Goal: Task Accomplishment & Management: Manage account settings

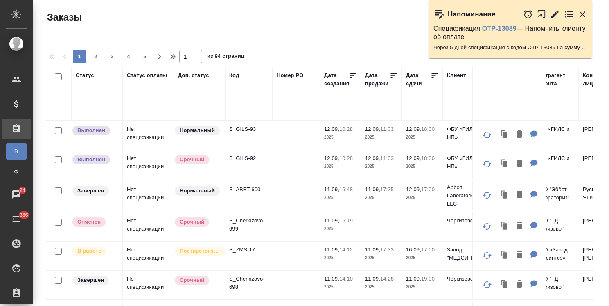
click at [104, 96] on div at bounding box center [97, 102] width 42 height 12
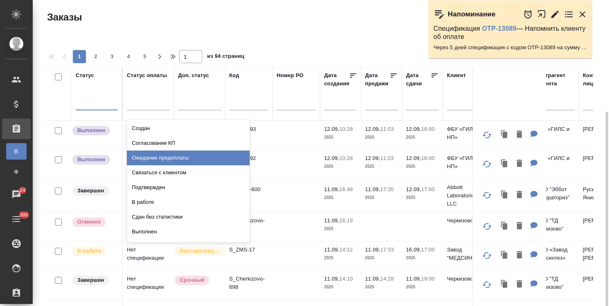
scroll to position [61, 0]
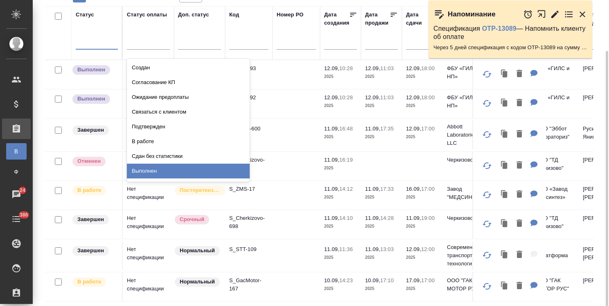
click at [153, 171] on div "Выполнен" at bounding box center [188, 170] width 123 height 15
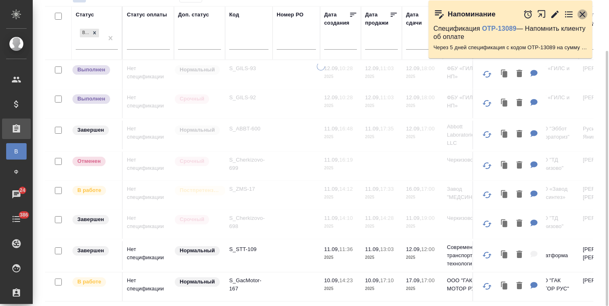
drag, startPoint x: 581, startPoint y: 14, endPoint x: 201, endPoint y: 140, distance: 400.4
click at [581, 13] on icon "button" at bounding box center [583, 14] width 10 height 10
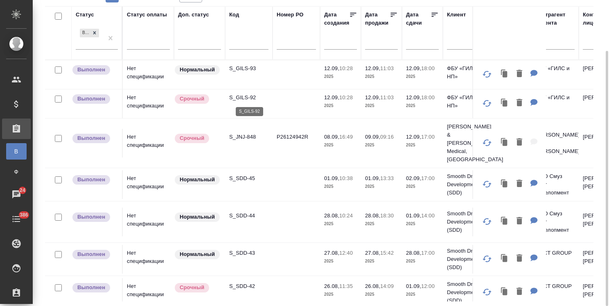
click at [243, 98] on p "S_GILS-92" at bounding box center [248, 97] width 39 height 8
click at [245, 65] on p "S_GILS-93" at bounding box center [248, 68] width 39 height 8
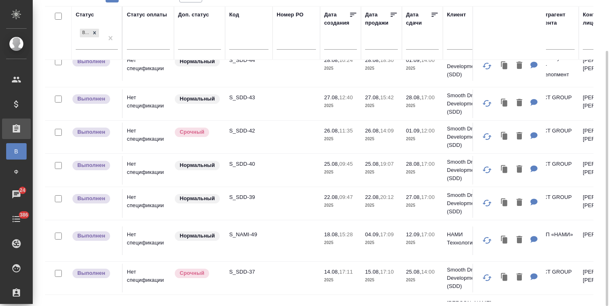
scroll to position [0, 0]
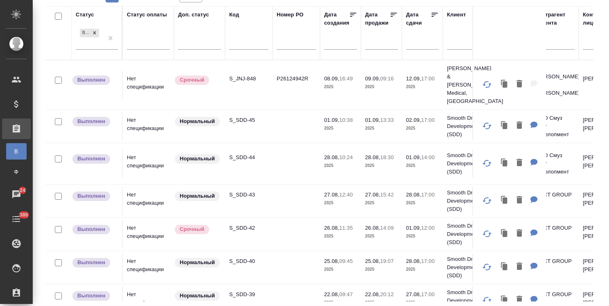
click at [246, 75] on p "S_JNJ-848" at bounding box center [248, 79] width 39 height 8
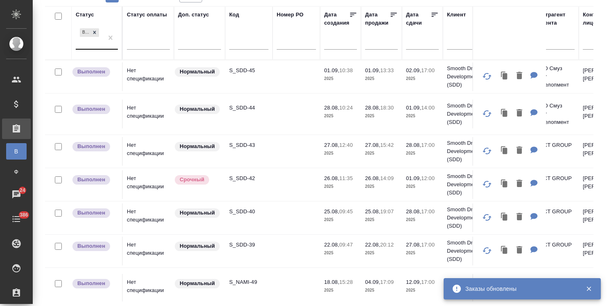
click at [103, 42] on div "Выполнен" at bounding box center [89, 38] width 27 height 22
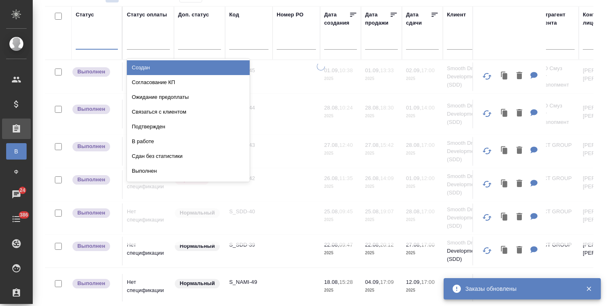
click at [157, 81] on div "Согласование КП" at bounding box center [188, 82] width 123 height 15
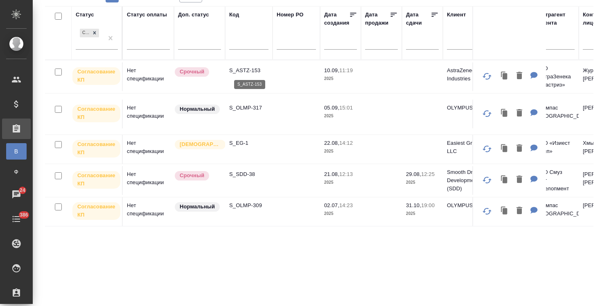
click at [245, 70] on p "S_ASTZ-153" at bounding box center [248, 70] width 39 height 8
click at [251, 107] on p "S_OLMP-317" at bounding box center [248, 108] width 39 height 8
click at [249, 67] on p "S_ASTZ-153" at bounding box center [248, 70] width 39 height 8
click at [243, 143] on p "S_EG-1" at bounding box center [248, 143] width 39 height 8
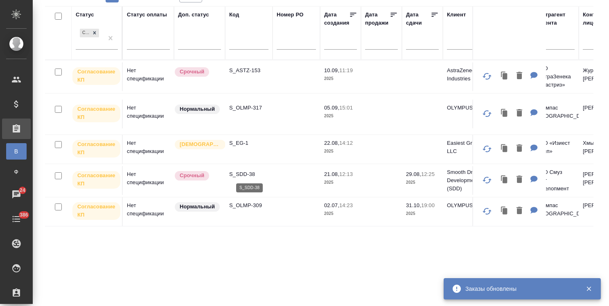
click at [245, 174] on p "S_SDD-38" at bounding box center [248, 174] width 39 height 8
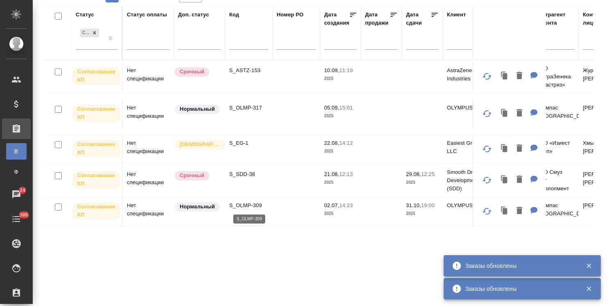
click at [242, 205] on p "S_OLMP-309" at bounding box center [248, 205] width 39 height 8
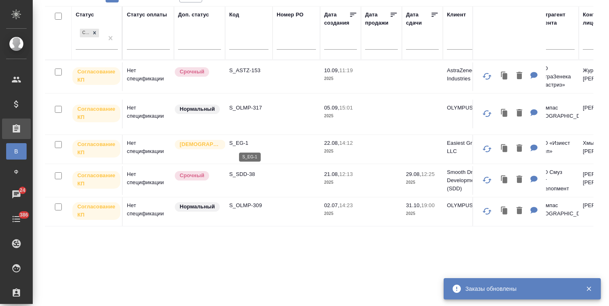
click at [242, 143] on p "S_EG-1" at bounding box center [248, 143] width 39 height 8
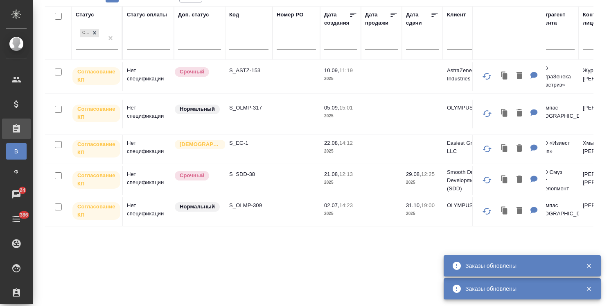
click at [247, 202] on p "S_OLMP-309" at bounding box center [248, 205] width 39 height 8
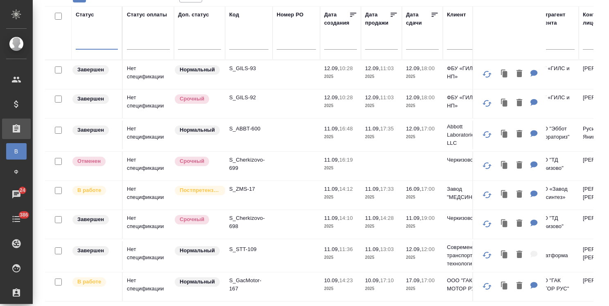
click at [108, 49] on div "option Согласование КП, selected. 0 results available. Select is focused ,type …" at bounding box center [97, 44] width 42 height 21
click at [110, 43] on div at bounding box center [97, 41] width 42 height 12
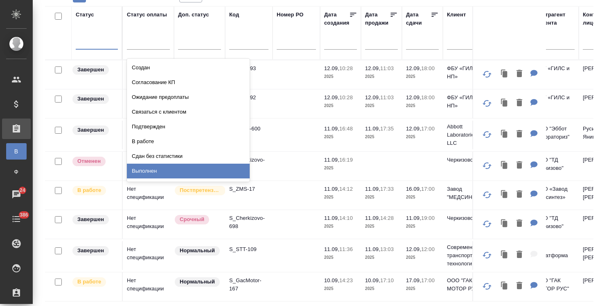
click at [156, 167] on div "Выполнен" at bounding box center [188, 170] width 123 height 15
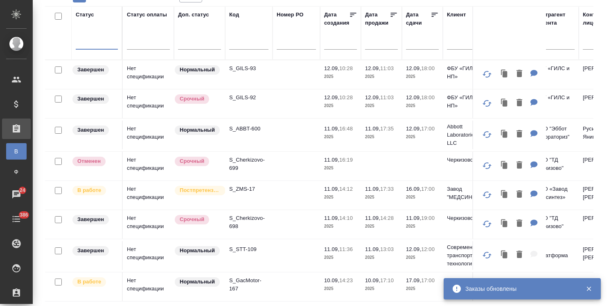
click at [242, 43] on input "text" at bounding box center [248, 44] width 39 height 10
paste input "S_JNJ-843"
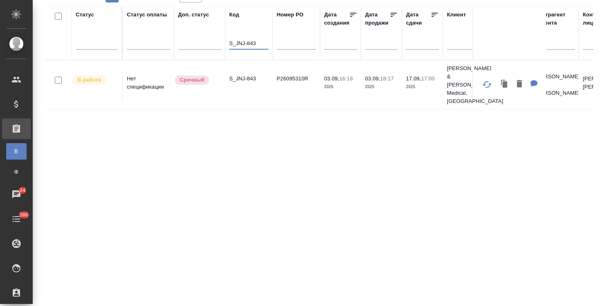
type input "S_JNJ-843"
click at [249, 75] on p "S_JNJ-843" at bounding box center [248, 79] width 39 height 8
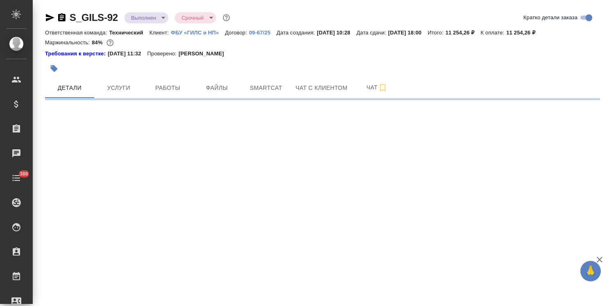
click at [156, 22] on body "🙏 .cls-1 fill:#fff; AWATERA [PERSON_NAME] Спецификации Заказы Чаты 386 Todo Про…" at bounding box center [304, 153] width 609 height 306
select select "RU"
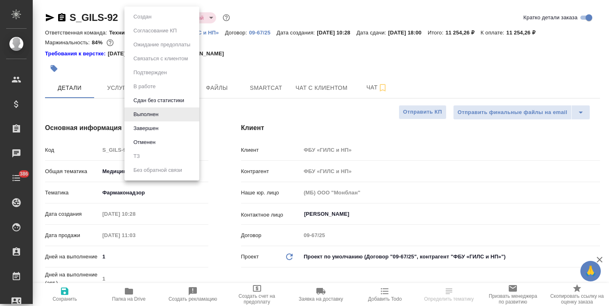
type textarea "x"
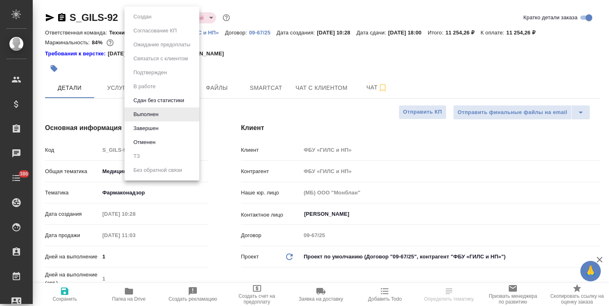
type textarea "x"
type input "[PERSON_NAME]"
type textarea "x"
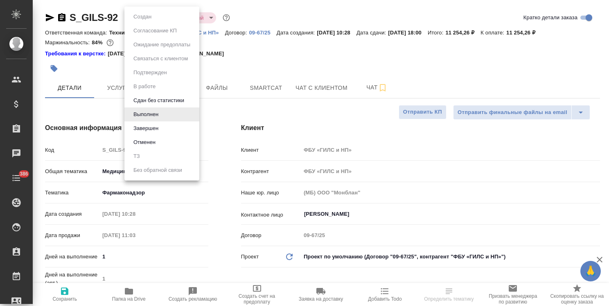
type textarea "x"
click at [151, 129] on button "Завершен" at bounding box center [146, 128] width 30 height 9
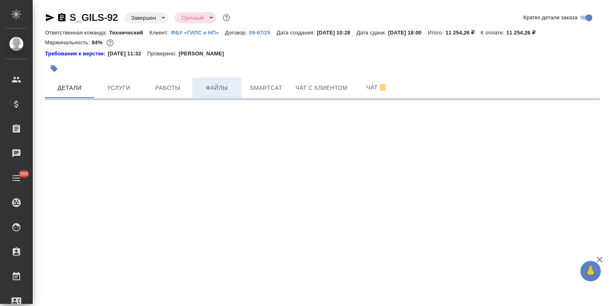
select select "RU"
click at [136, 17] on body "🙏 .cls-1 fill:#fff; AWATERA [PERSON_NAME] Спецификации Заказы Чаты 386 Todo Про…" at bounding box center [304, 153] width 609 height 306
select select "RU"
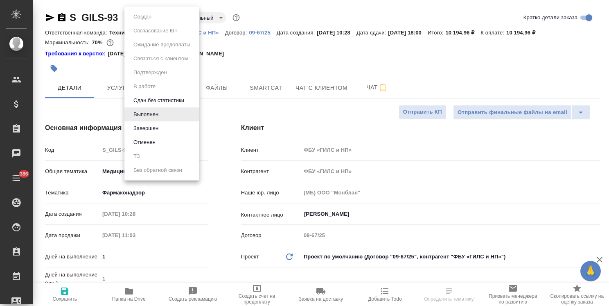
type textarea "x"
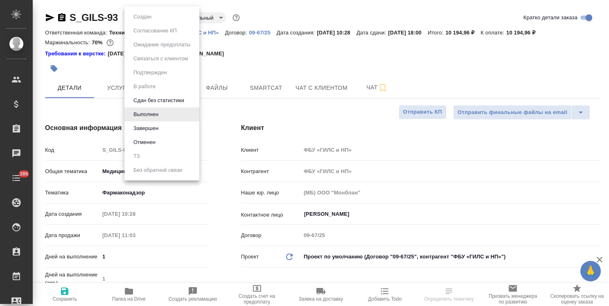
type textarea "x"
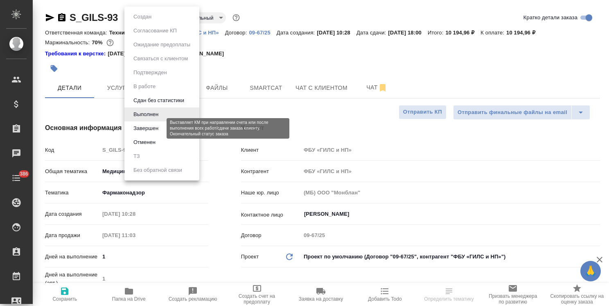
drag, startPoint x: 154, startPoint y: 129, endPoint x: 213, endPoint y: 119, distance: 59.5
click at [154, 129] on button "Завершен" at bounding box center [146, 128] width 30 height 9
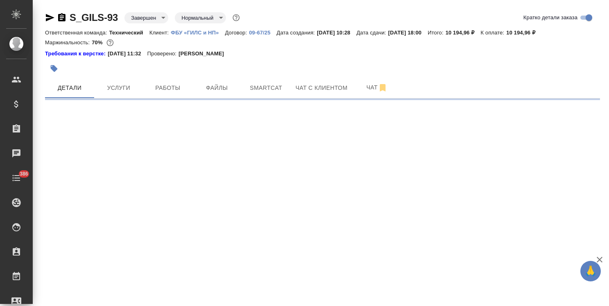
select select "RU"
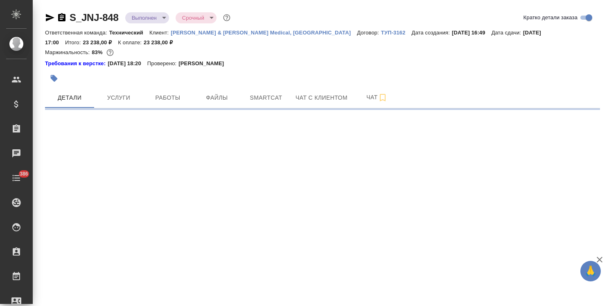
select select "RU"
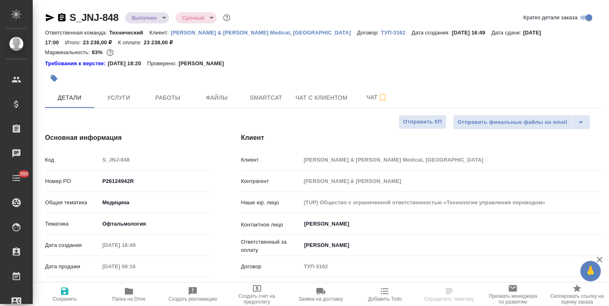
type textarea "x"
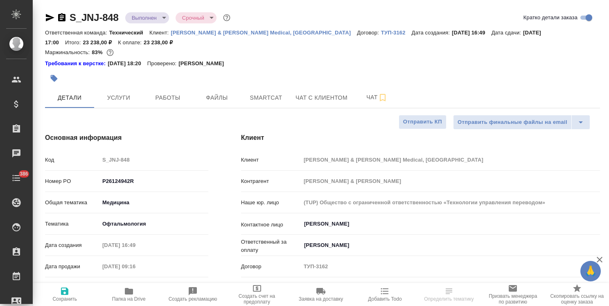
type textarea "x"
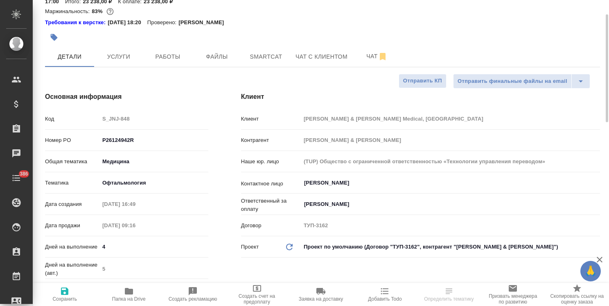
scroll to position [82, 0]
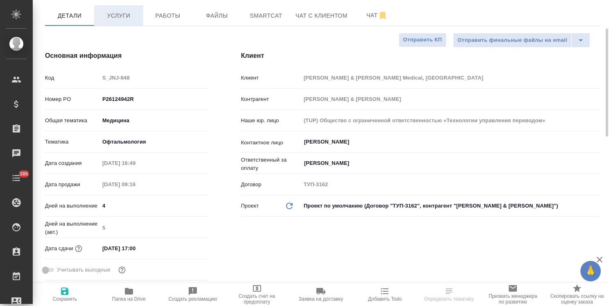
click at [120, 18] on span "Услуги" at bounding box center [118, 16] width 39 height 10
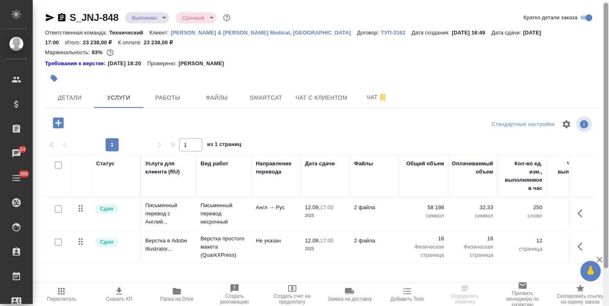
drag, startPoint x: 605, startPoint y: 90, endPoint x: 617, endPoint y: 31, distance: 60.7
click at [609, 31] on html "🙏 .cls-1 fill:#fff; AWATERA Usmanova Olga Клиенты Спецификации Заказы 24 Чаты 3…" at bounding box center [304, 153] width 609 height 306
click at [158, 17] on body "🙏 .cls-1 fill:#fff; AWATERA Usmanova Olga Клиенты Спецификации Заказы 24 Чаты 3…" at bounding box center [304, 153] width 609 height 306
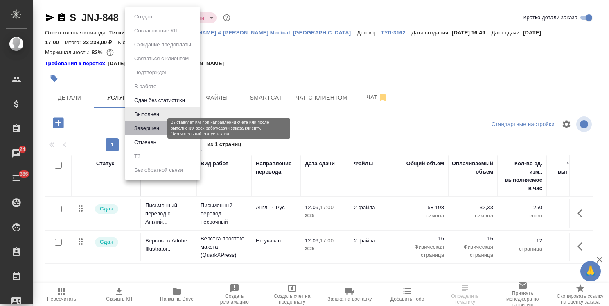
click at [150, 131] on button "Завершен" at bounding box center [147, 128] width 30 height 9
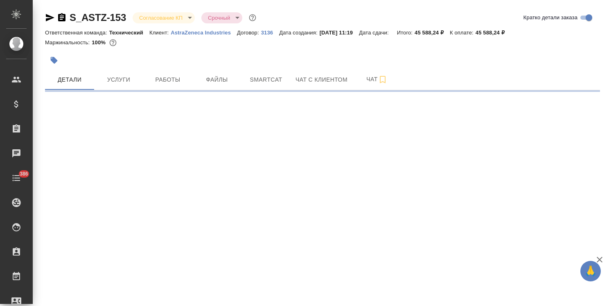
select select "RU"
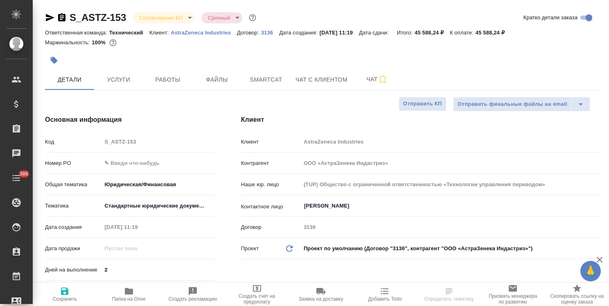
type textarea "x"
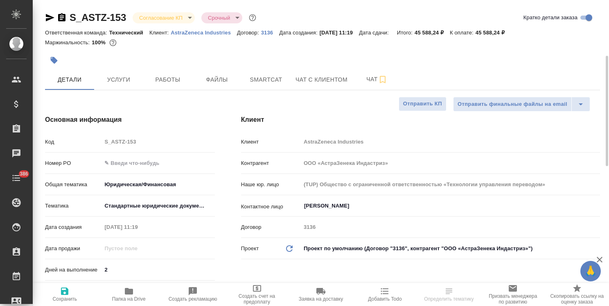
type textarea "x"
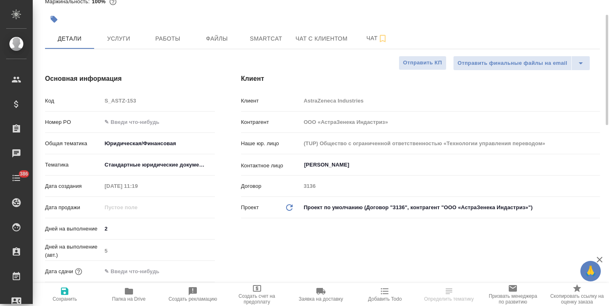
type textarea "x"
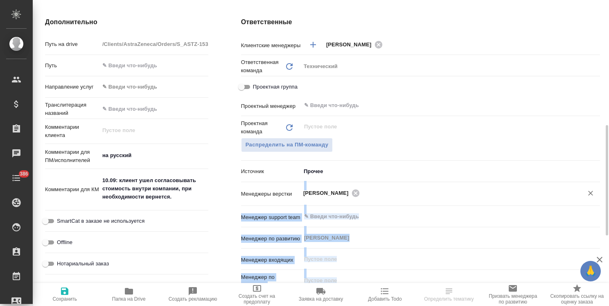
drag, startPoint x: 609, startPoint y: 88, endPoint x: 592, endPoint y: 176, distance: 90.1
click at [588, 194] on div "S_ASTZ-153 Согласование КП kpNegotiation Срочный urgent Кратко детали заказа От…" at bounding box center [321, 153] width 577 height 306
click at [588, 132] on div "​" at bounding box center [450, 126] width 299 height 15
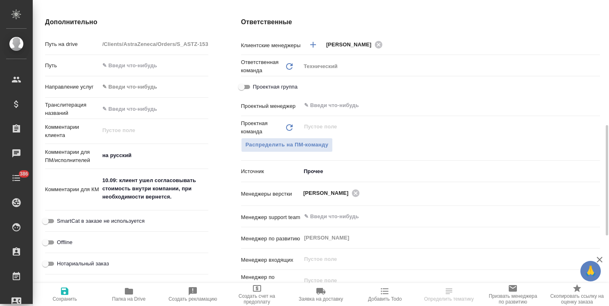
click at [603, 138] on div "Ответственные Клиентские менеджеры Усманова Ольга ​ Ответственная команда Обнов…" at bounding box center [421, 166] width 392 height 331
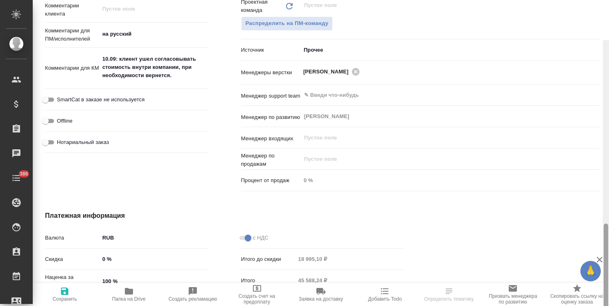
scroll to position [449, 0]
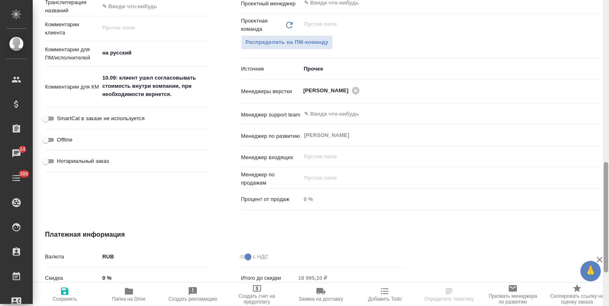
drag, startPoint x: 606, startPoint y: 138, endPoint x: 609, endPoint y: 174, distance: 37.0
click at [609, 174] on html "🙏 .cls-1 fill:#fff; AWATERA Usmanova Olga Клиенты Спецификации Заказы 24 Чаты 3…" at bounding box center [304, 153] width 609 height 306
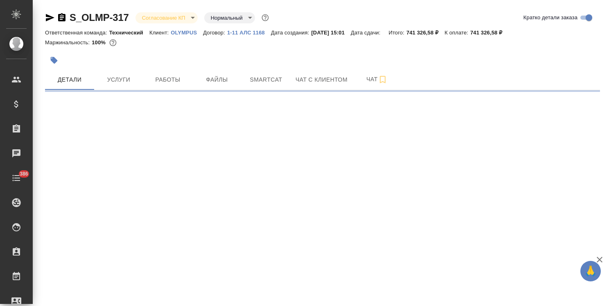
select select "RU"
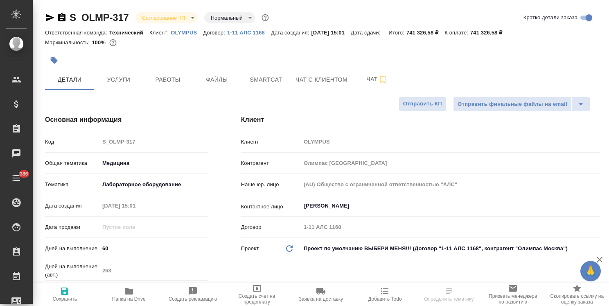
type textarea "x"
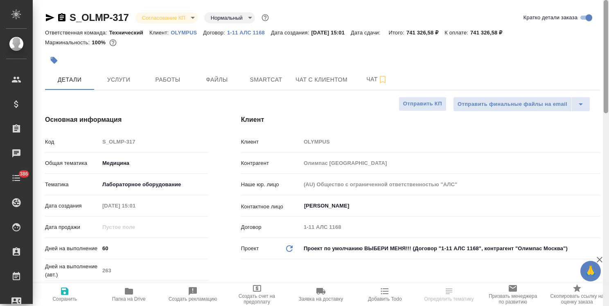
type textarea "x"
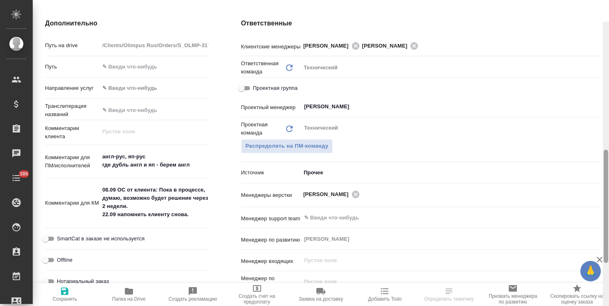
scroll to position [354, 0]
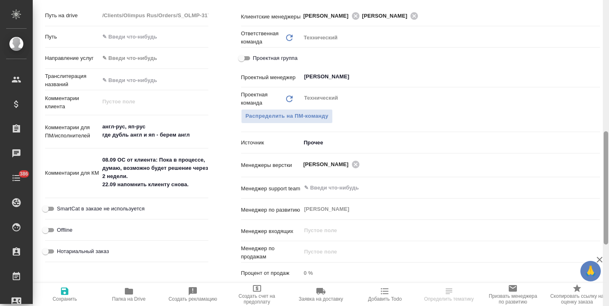
drag, startPoint x: 607, startPoint y: 105, endPoint x: 589, endPoint y: 236, distance: 132.3
click at [589, 236] on div "S_OLMP-317 Согласование КП kpNegotiation Нормальный normal Кратко детали заказа…" at bounding box center [321, 153] width 577 height 306
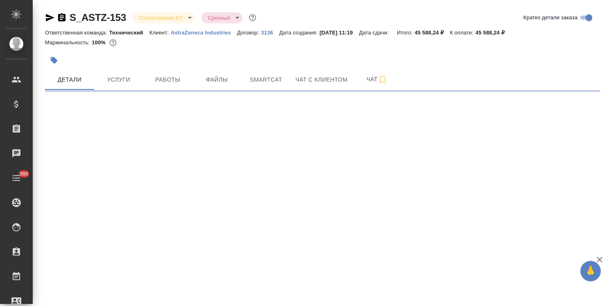
select select "RU"
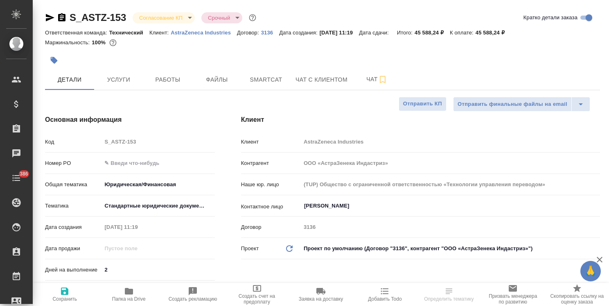
type textarea "x"
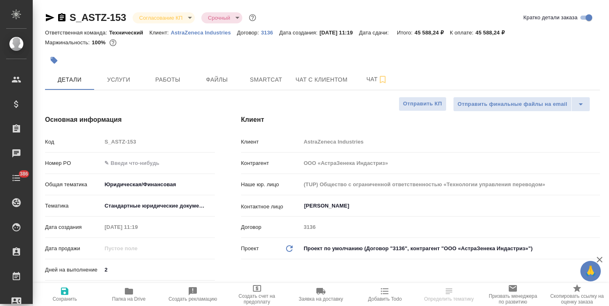
type textarea "x"
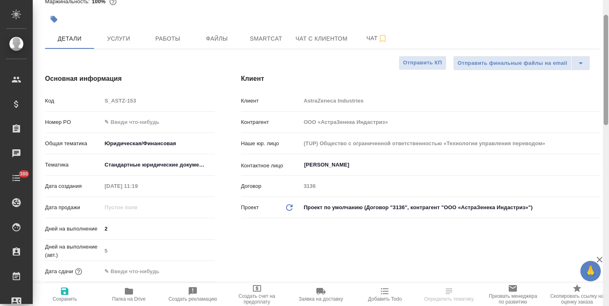
type textarea "x"
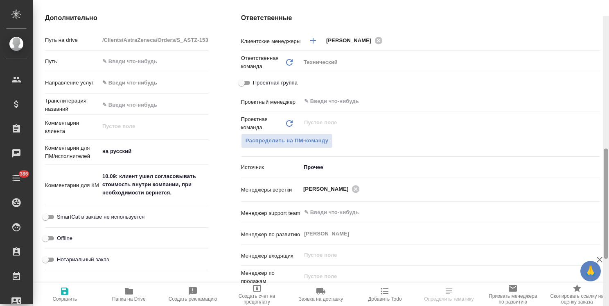
scroll to position [396, 0]
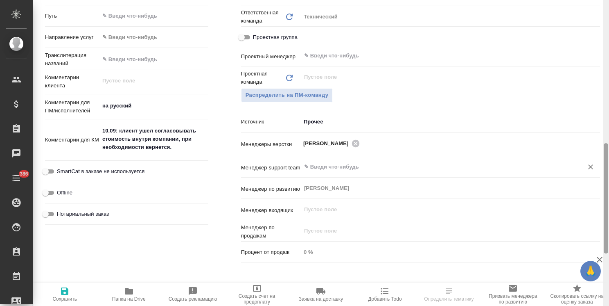
drag, startPoint x: 607, startPoint y: 114, endPoint x: 524, endPoint y: 165, distance: 96.9
click at [583, 242] on div "S_ASTZ-153 Согласование КП kpNegotiation Срочный urgent Кратко детали заказа От…" at bounding box center [321, 153] width 577 height 306
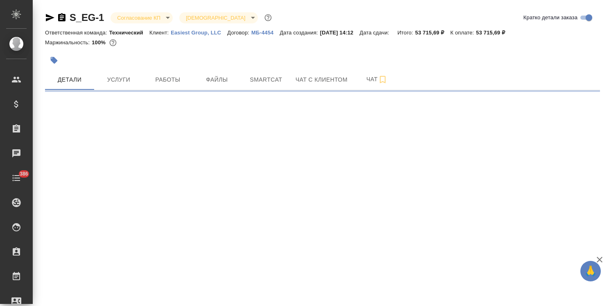
select select "RU"
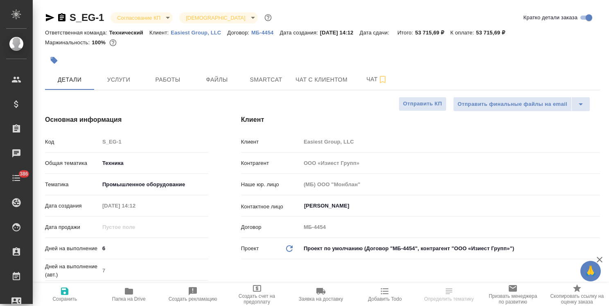
type textarea "x"
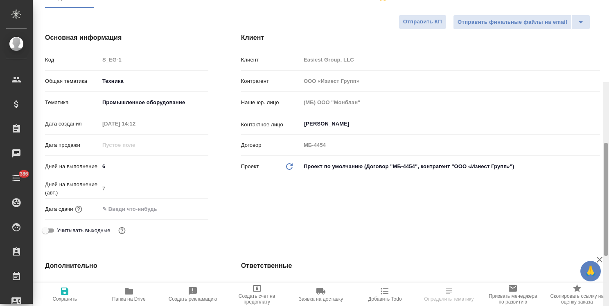
type textarea "x"
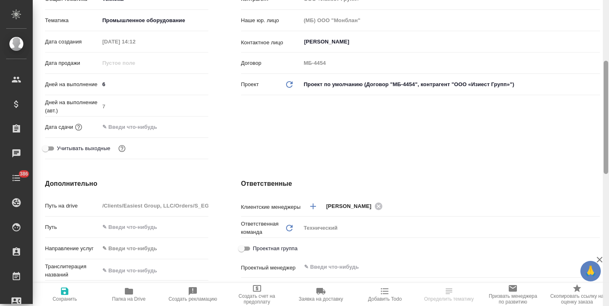
type textarea "x"
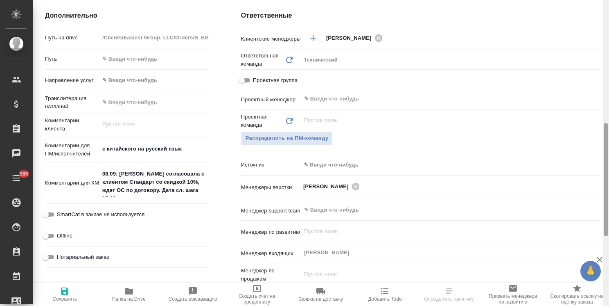
scroll to position [335, 0]
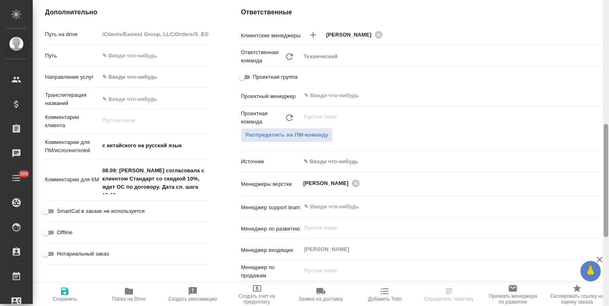
drag, startPoint x: 608, startPoint y: 102, endPoint x: 598, endPoint y: 166, distance: 64.6
click at [598, 166] on div "S_EG-1 Согласование КП kpNegotiation Святая троица holyTrinity Кратко детали за…" at bounding box center [321, 153] width 577 height 306
type textarea "x"
drag, startPoint x: 109, startPoint y: 170, endPoint x: 100, endPoint y: 170, distance: 8.6
click at [100, 170] on textarea "08.09: [PERSON_NAME] согласовала с клиентом Стандарт со скидкой 10%, ждет ОС по…" at bounding box center [154, 179] width 108 height 30
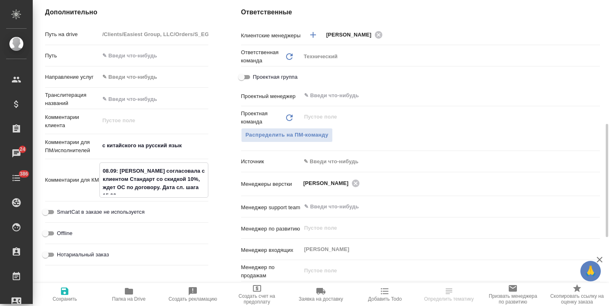
type textarea "1.09: [PERSON_NAME] согласовала с клиентом Стандарт со скидкой 10%, ждет ОС по …"
type textarea "x"
type textarea "15.09: [PERSON_NAME] согласовала с клиентом Стандарт со скидкой 10%, ждет ОС по…"
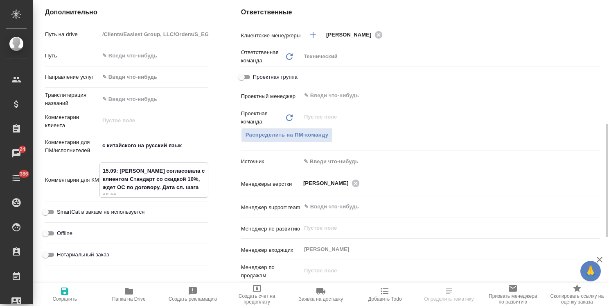
type textarea "x"
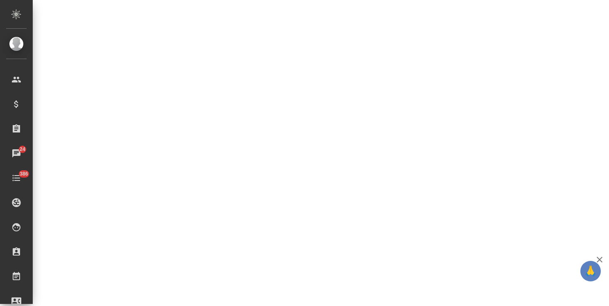
select select "RU"
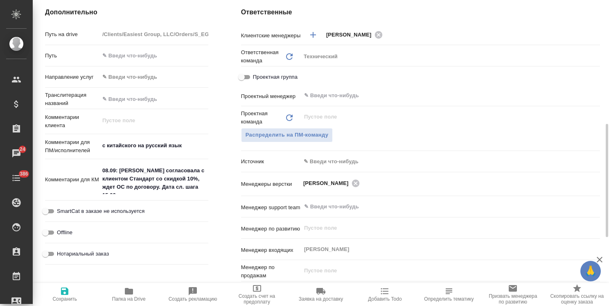
drag, startPoint x: 176, startPoint y: 187, endPoint x: 141, endPoint y: 186, distance: 35.2
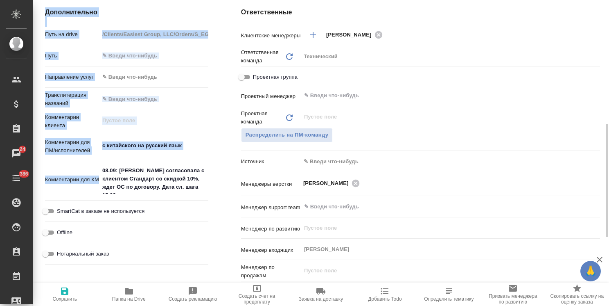
type textarea "x"
click at [154, 185] on textarea "08.09: Аня П. согласовала с клиентом Стандарт со скидкой 10%, ждет ОС по догово…" at bounding box center [154, 178] width 109 height 30
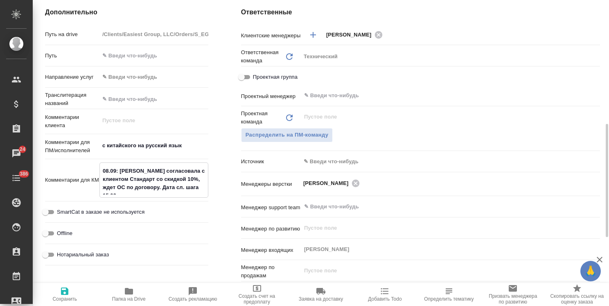
drag, startPoint x: 108, startPoint y: 169, endPoint x: 91, endPoint y: 171, distance: 16.9
click at [91, 171] on div "Комментарии для КМ 08.09: Аня П. согласовала с клиентом Стандарт со скидкой 10%…" at bounding box center [126, 179] width 163 height 35
type textarea "1.09: Аня П. согласовала с клиентом Стандарт со скидкой 10%, ждет ОС по договор…"
type textarea "x"
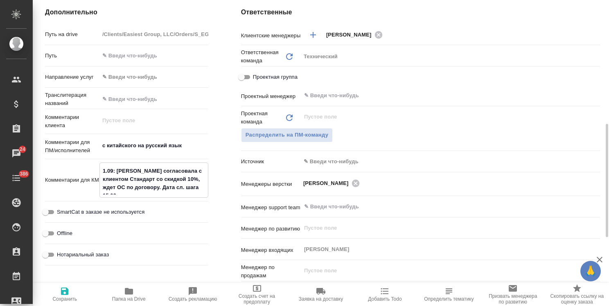
type textarea "x"
type textarea "15.09: Аня П. согласовала с клиентом Стандарт со скидкой 10%, ждет ОС по догово…"
type textarea "x"
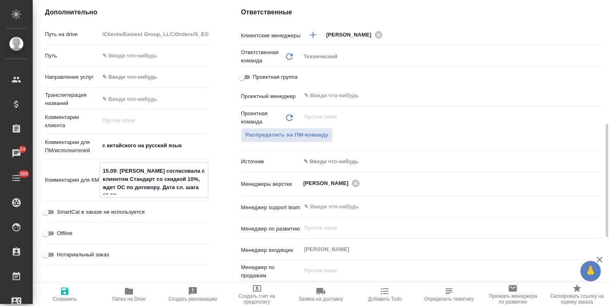
drag, startPoint x: 174, startPoint y: 188, endPoint x: 167, endPoint y: 189, distance: 7.1
click at [167, 189] on textarea "15.09: Аня П. согласовала с клиентом Стандарт со скидкой 10%, ждет ОС по догово…" at bounding box center [154, 179] width 108 height 30
type textarea "x"
type textarea "15.09: Аня П. согласовала с клиентом Стандарт со скидкой 10%, ждет ОС по догово…"
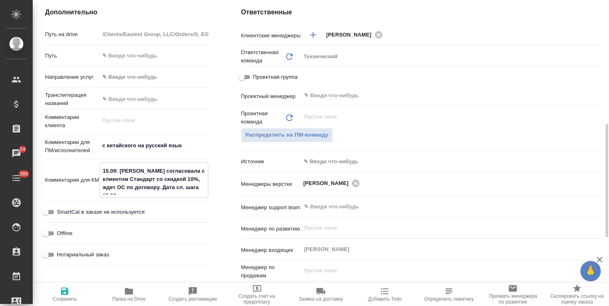
type textarea "x"
type textarea "15.09: Аня П. согласовала с клиентом Стандарт со скидкой 10%, ждет ОС по догово…"
type textarea "x"
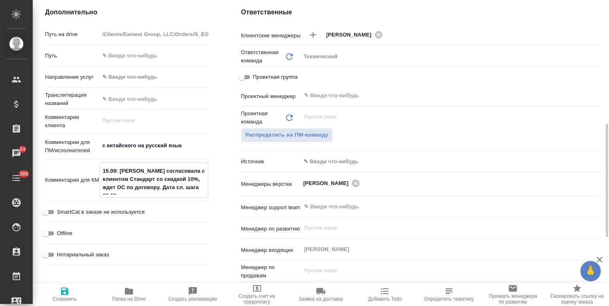
type textarea "15.09: Аня П. согласовала с клиентом Стандарт со скидкой 10%, ждет ОС по догово…"
type textarea "x"
click at [64, 292] on icon "button" at bounding box center [65, 291] width 10 height 10
type textarea "x"
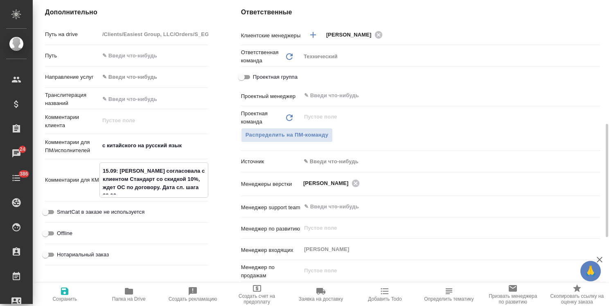
type textarea "x"
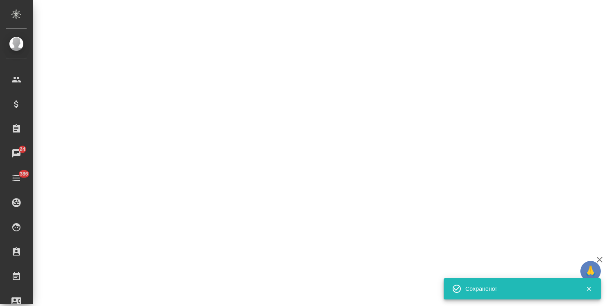
select select "RU"
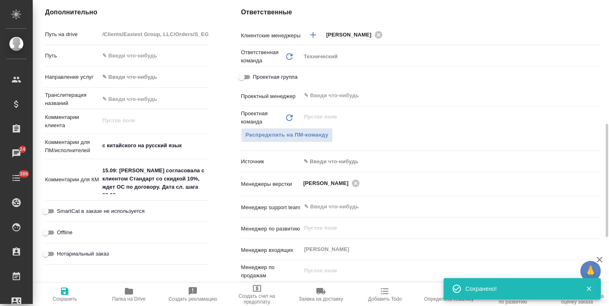
type textarea "x"
click at [174, 177] on textarea "15.09: Аня П. согласовала с клиентом Стандарт со скидкой 10%, ждет ОС по догово…" at bounding box center [154, 178] width 109 height 30
type textarea "15.09: Аня П. согласовала с клиентом Стандарт со скидкой 10%, вждет ОС по догов…"
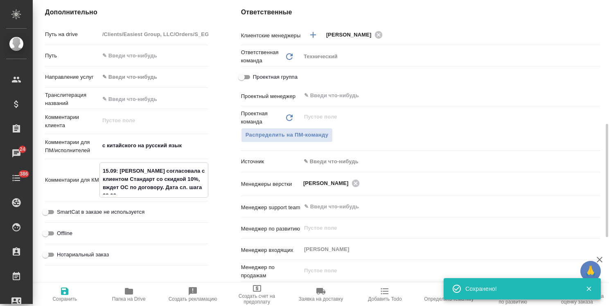
type textarea "x"
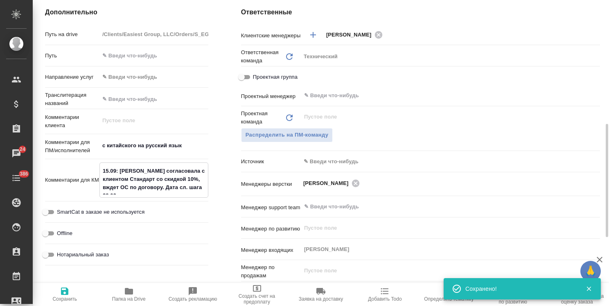
type textarea "15.09: Аня П. согласовала с клиентом Стандарт со скидкой 10%, всждет ОС по дого…"
type textarea "x"
type textarea "15.09: Аня П. согласовала с клиентом Стандарт со скидкой 10%, всеждет ОС по дог…"
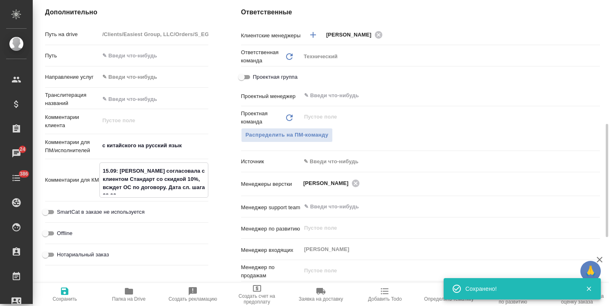
type textarea "x"
type textarea "15.09: Аня П. согласовала с клиентом Стандарт со скидкой 10%, все ждет ОС по до…"
type textarea "x"
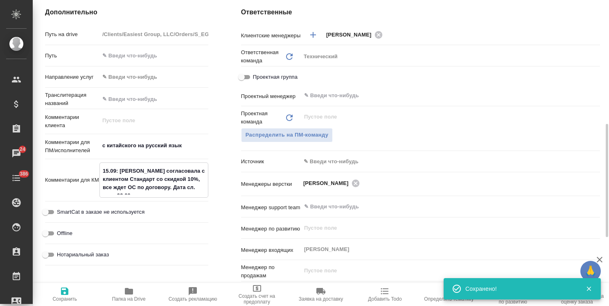
type textarea "x"
type textarea "15.09: Аня П. согласовала с клиентом Стандарт со скидкой 10%, все еждет ОС по д…"
type textarea "x"
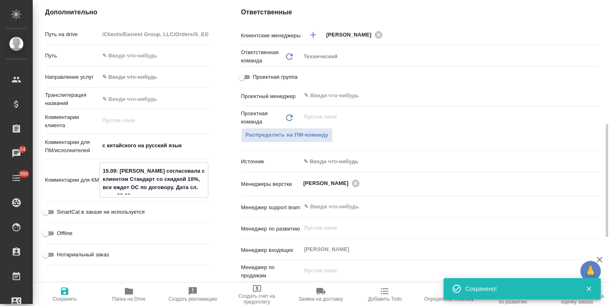
type textarea "x"
type textarea "15.09: Аня П. согласовала с клиентом Стандарт со скидкой 10%, все ещждет ОС по …"
type textarea "x"
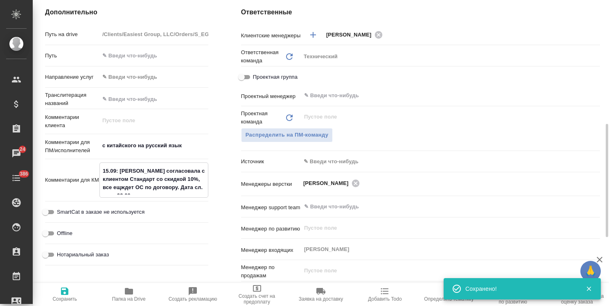
type textarea "15.09: Аня П. согласовала с клиентом Стандарт со скидкой 10%, все ещеждет ОС по…"
type textarea "x"
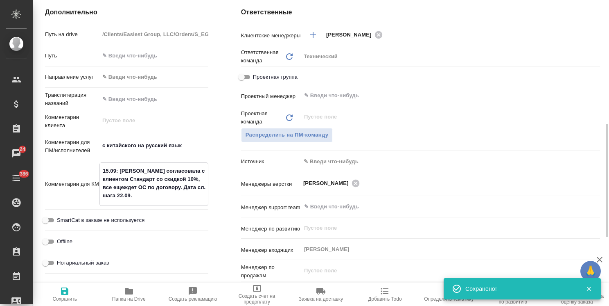
type textarea "x"
type textarea "15.09: Аня П. согласовала с клиентом Стандарт со скидкой 10%, все еще ждет ОС п…"
type textarea "x"
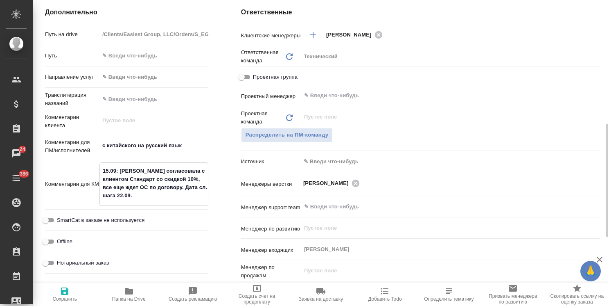
type textarea "15.09: Аня П. согласовала с клиентом Стандарт со скидкой 10%, все еще ждет ОС п…"
type textarea "x"
click at [67, 291] on icon "button" at bounding box center [64, 290] width 7 height 7
type textarea "x"
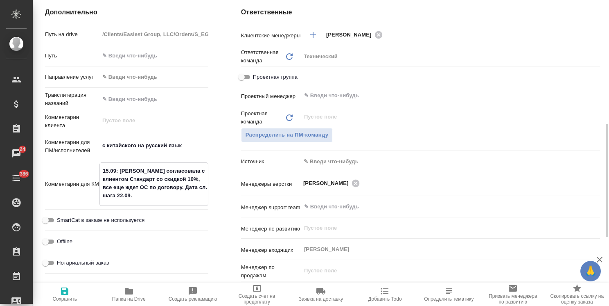
type textarea "x"
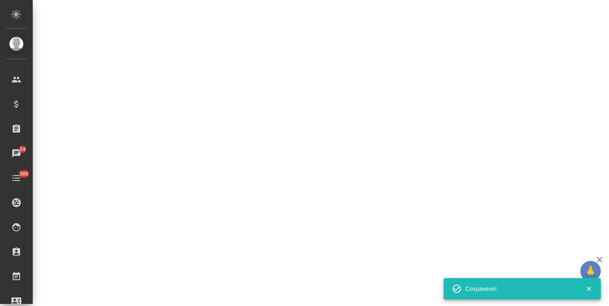
select select "RU"
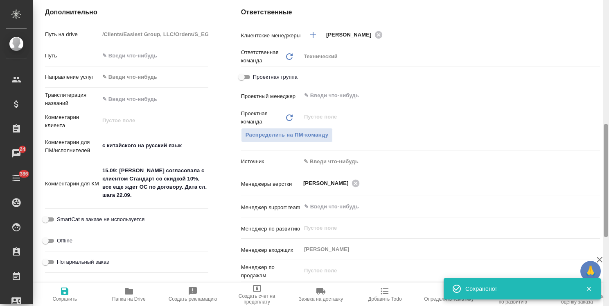
type textarea "x"
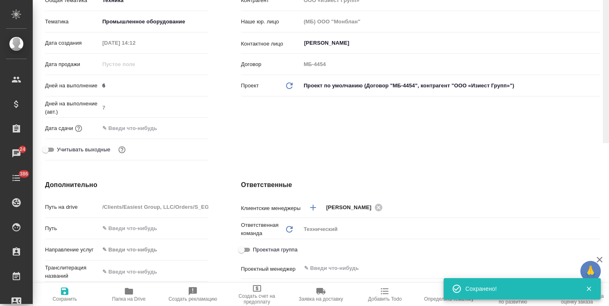
scroll to position [0, 0]
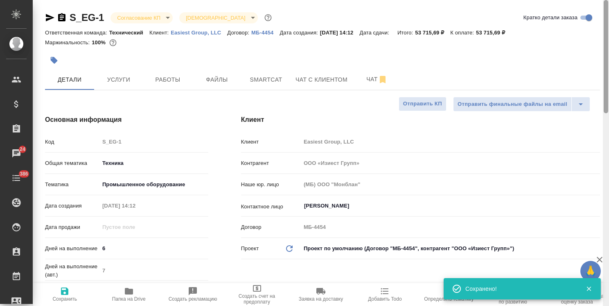
drag, startPoint x: 607, startPoint y: 212, endPoint x: 607, endPoint y: 27, distance: 185.1
click at [609, 36] on html "🙏 .cls-1 fill:#fff; AWATERA Usmanova Olga Клиенты Спецификации Заказы 24 Чаты 3…" at bounding box center [304, 153] width 609 height 306
drag, startPoint x: 103, startPoint y: 8, endPoint x: 66, endPoint y: 12, distance: 37.5
copy link "S_EG-1"
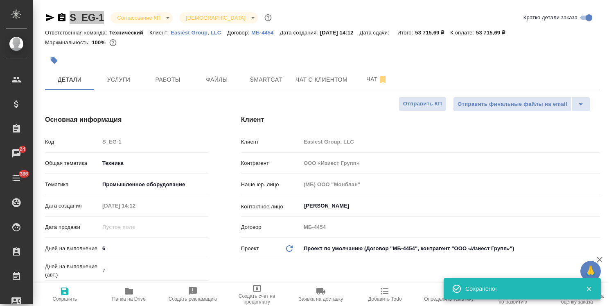
type textarea "x"
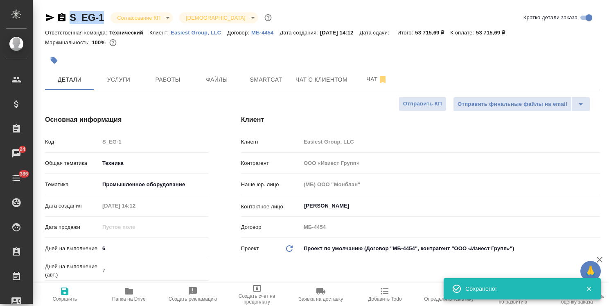
type textarea "x"
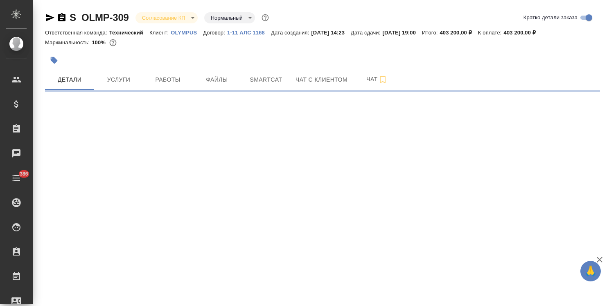
select select "RU"
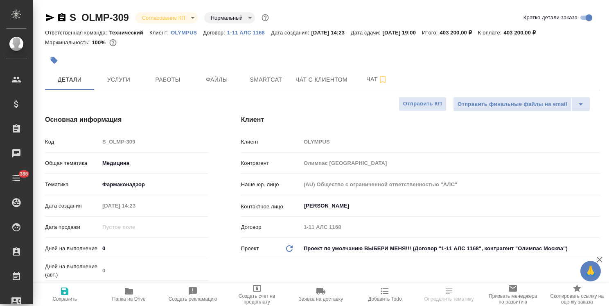
type textarea "x"
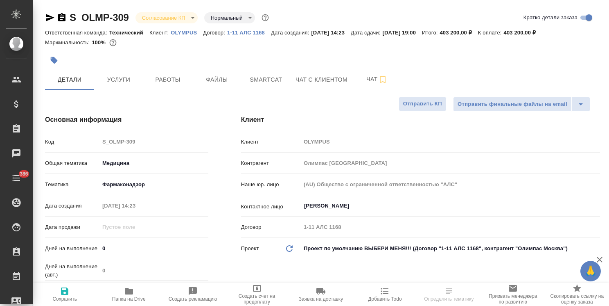
type textarea "x"
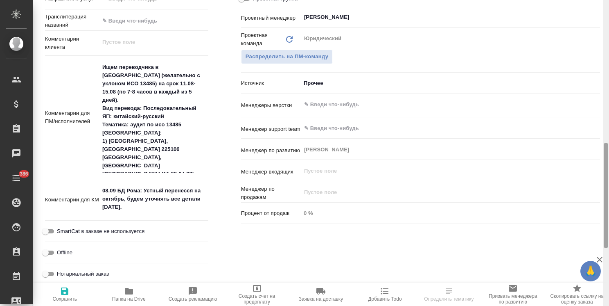
drag, startPoint x: 605, startPoint y: 98, endPoint x: 594, endPoint y: 227, distance: 129.5
click at [594, 227] on div "S_OLMP-309 Согласование КП kpNegotiation Нормальный normal Кратко детали заказа…" at bounding box center [321, 153] width 577 height 306
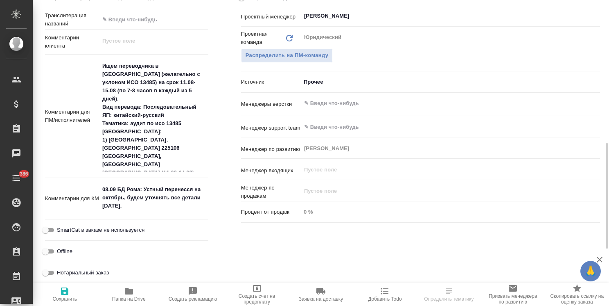
type textarea "x"
drag, startPoint x: 108, startPoint y: 188, endPoint x: 92, endPoint y: 189, distance: 16.0
click at [92, 189] on div "Комментарии для КМ 08.09 БД Рома: Устный перенесся на октябрь, будем уточнять в…" at bounding box center [126, 198] width 163 height 35
type textarea "1.09 БД Рома: Устный перенесся на октябрь, будем уточнять все детали 15 сентябр…"
type textarea "x"
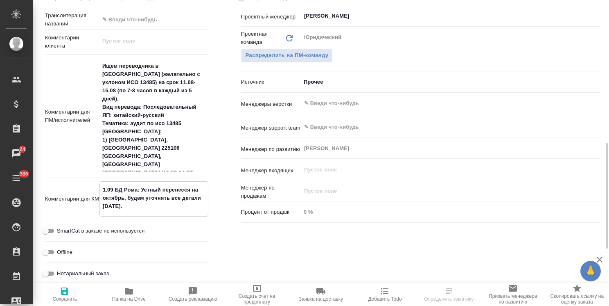
type textarea "x"
type textarea "15.09 БД Рома: Устный перенесся на октябрь, будем уточнять все детали 15 сентяб…"
type textarea "x"
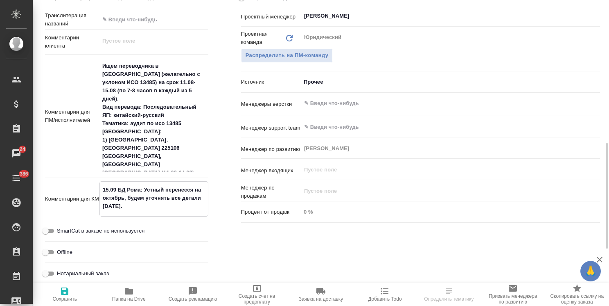
type textarea "x"
drag, startPoint x: 140, startPoint y: 207, endPoint x: 128, endPoint y: 199, distance: 15.0
click at [128, 199] on textarea "15.09 БД Рома: Устный перенесся на октябрь, будем уточнять все детали 15 сентяб…" at bounding box center [154, 198] width 108 height 30
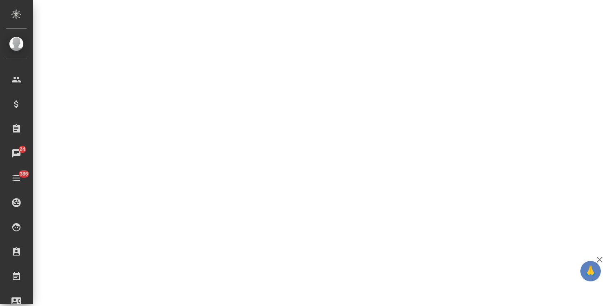
select select "RU"
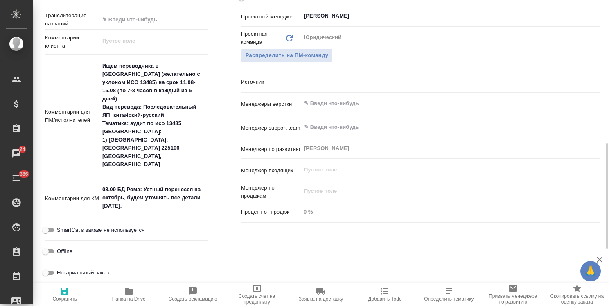
type textarea "x"
click at [106, 190] on textarea "08.09 БД Рома: Устный перенесся на октябрь, будем уточнять все детали 15 сентяб…" at bounding box center [154, 198] width 108 height 30
drag, startPoint x: 107, startPoint y: 189, endPoint x: 84, endPoint y: 189, distance: 23.8
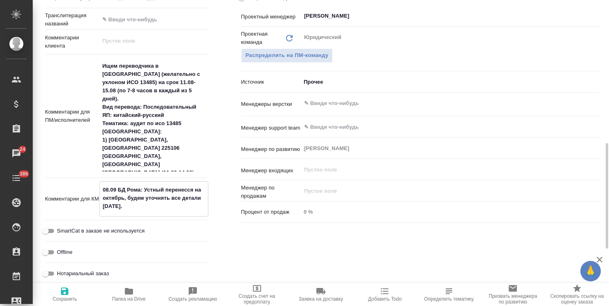
click at [84, 189] on div "Комментарии для КМ 08.09 БД Рома: Устный перенесся на октябрь, будем уточнять в…" at bounding box center [126, 198] width 163 height 35
type textarea "x"
type textarea "1.09 БД Рома: Устный перенесся на октябрь, будем уточнять все детали 15 сентябр…"
type textarea "x"
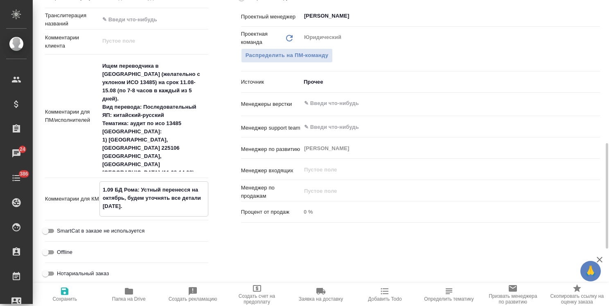
type textarea "16.09 БД Рома: Устный перенесся на октябрь, будем уточнять все детали 15 сентяб…"
type textarea "x"
type textarea "1.09 БД Рома: Устный перенесся на октябрь, будем уточнять все детали 15 сентябр…"
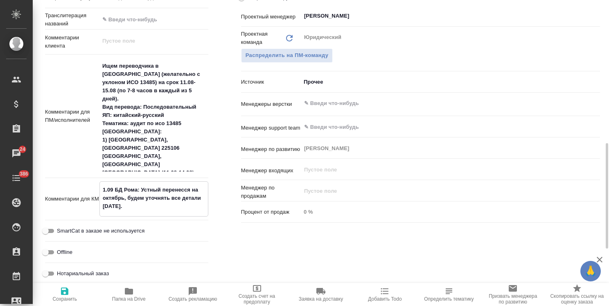
type textarea "x"
type textarea "15.09 БД Рома: Устный перенесся на октябрь, будем уточнять все детали 15 сентяб…"
type textarea "x"
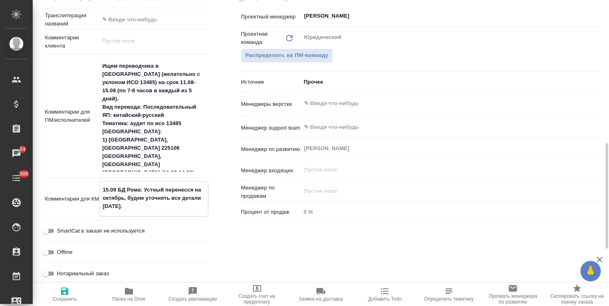
type textarea "x"
drag, startPoint x: 142, startPoint y: 208, endPoint x: 126, endPoint y: 197, distance: 19.4
click at [126, 197] on textarea "15.09 БД Рома: Устный перенесся на октябрь, будем уточнять все детали 15 сентяб…" at bounding box center [154, 198] width 108 height 30
type textarea "15.09 БД Рома: Устный перенесся на октябрь,н"
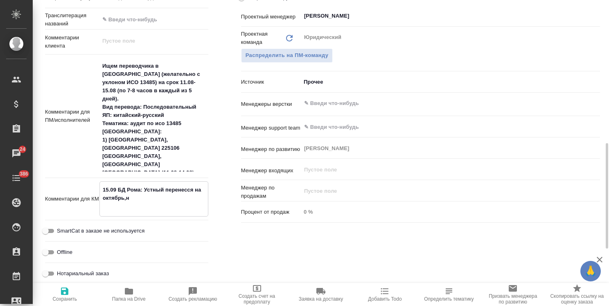
type textarea "x"
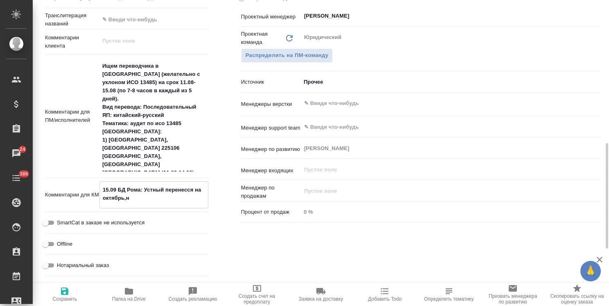
type textarea "15.09 БД Рома: Устный перенесся на октябрь,"
type textarea "x"
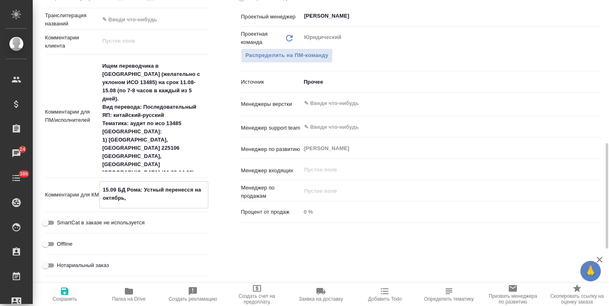
type textarea "x"
type textarea "15.09 БД Рома: Устный перенесся на октябрь,"
type textarea "x"
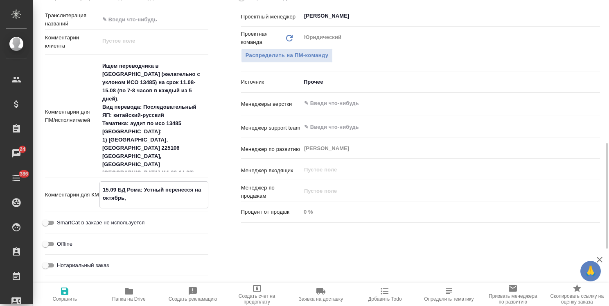
type textarea "15.09 БД Рома: Устный перенесся на октябрь, н"
type textarea "x"
type textarea "15.09 БД Рома: Устный перенесся на октябрь, на"
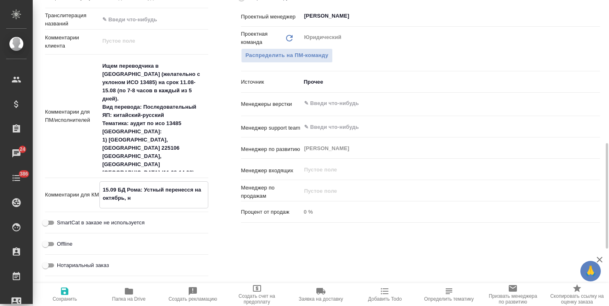
type textarea "x"
type textarea "15.09 БД Рома: Устный перенесся на октябрь, нап"
type textarea "x"
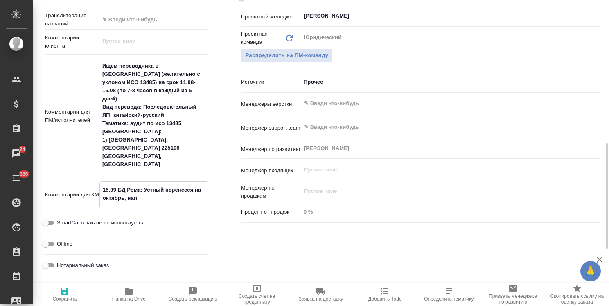
type textarea "x"
type textarea "15.09 БД Рома: Устный перенесся на октябрь, напи"
type textarea "x"
type textarea "15.09 БД Рома: Устный перенесся на октябрь, напис"
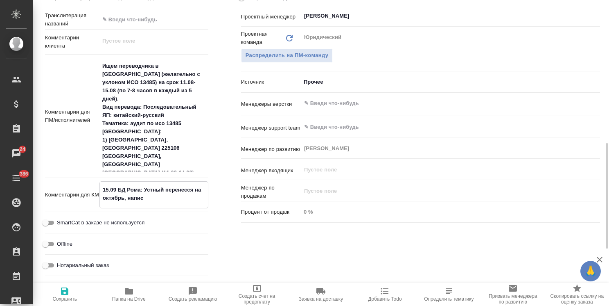
type textarea "x"
type textarea "15.09 БД Рома: Устный перенесся на октябрь, написа"
type textarea "x"
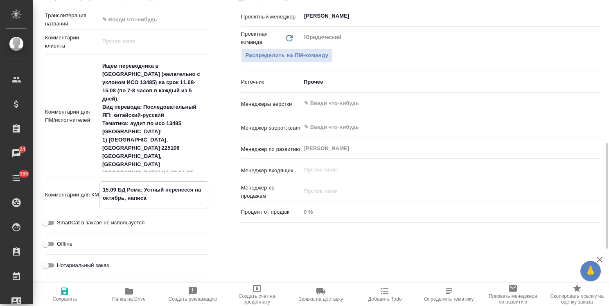
type textarea "x"
type textarea "15.09 БД Рома: Устный перенесся на октябрь, написал"
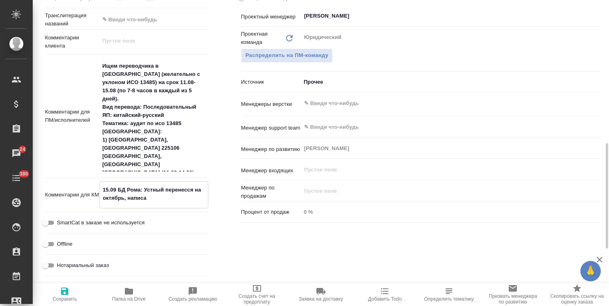
type textarea "x"
type textarea "15.09 БД Рома: Устный перенесся на октябрь, написали"
type textarea "x"
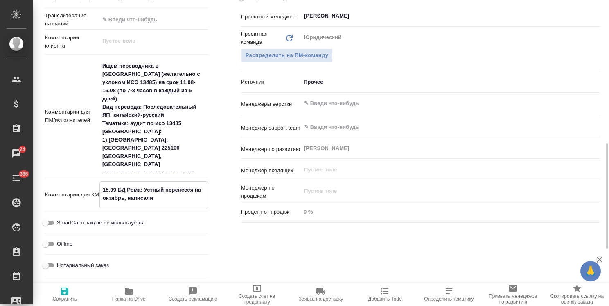
type textarea "x"
type textarea "15.09 БД Рома: Устный перенесся на октябрь, написали"
type textarea "x"
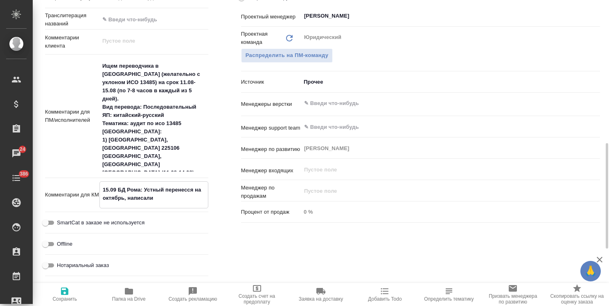
type textarea "x"
type textarea "15.09 БД Рома: Устный перенесся на октябрь, написали к"
type textarea "x"
type textarea "15.09 БД Рома: Устный перенесся на октябрь, написали кд"
type textarea "x"
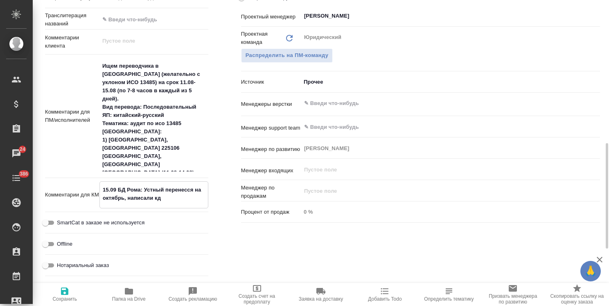
type textarea "x"
type textarea "15.09 БД Рома: Устный перенесся на октябрь, написали кди"
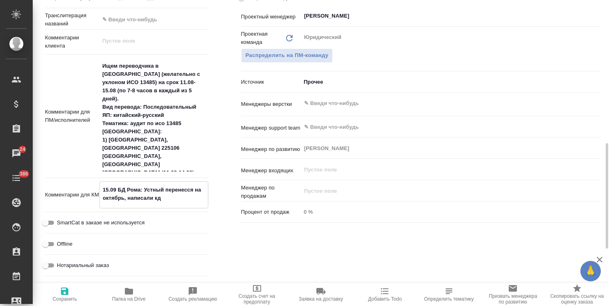
type textarea "x"
type textarea "15.09 БД Рома: Устный перенесся на октябрь, написали кдие"
type textarea "x"
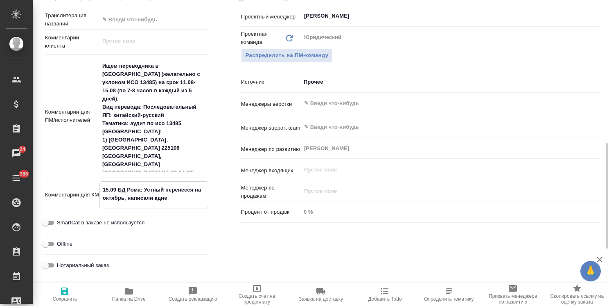
type textarea "x"
type textarea "15.09 БД Рома: Устный перенесся на октябрь, написали кди"
type textarea "x"
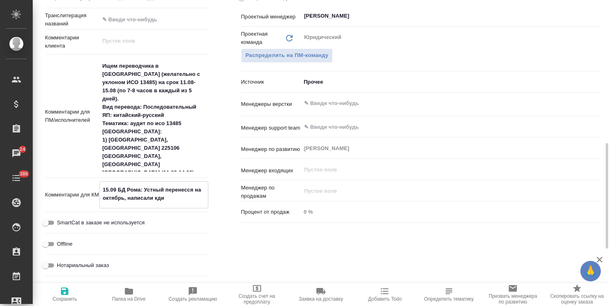
type textarea "x"
type textarea "15.09 БД Рома: Устный перенесся на октябрь, написали кд"
type textarea "x"
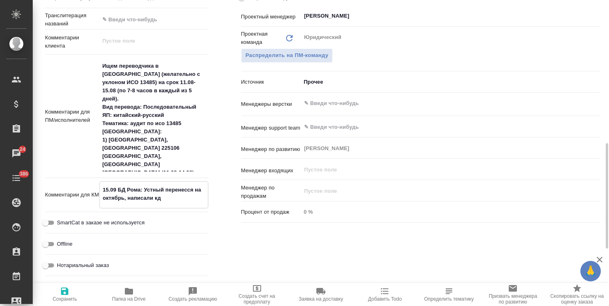
type textarea "15.09 БД Рома: Устный перенесся на октябрь, написали к"
type textarea "x"
type textarea "15.09 БД Рома: Устный перенесся на октябрь, написали кл"
type textarea "x"
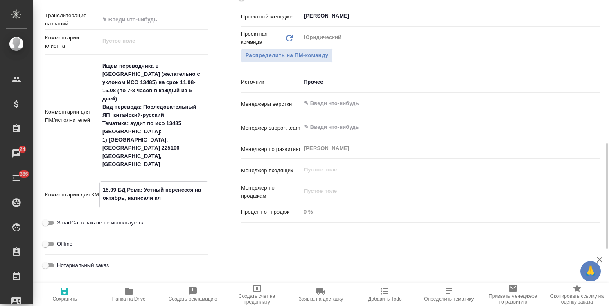
type textarea "x"
type textarea "15.09 БД Рома: Устный перенесся на октябрь, написали кли"
type textarea "x"
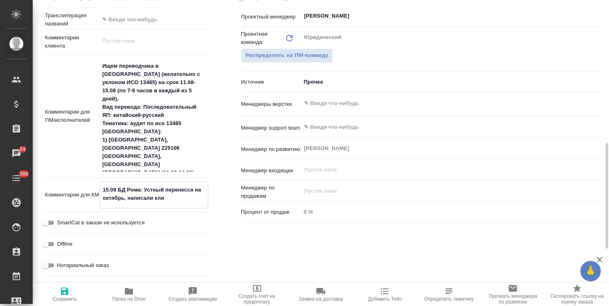
type textarea "x"
type textarea "15.09 БД Рома: Устный перенесся на октябрь, написали клие"
type textarea "x"
type textarea "15.09 БД Рома: Устный перенесся на октябрь, написали клиен"
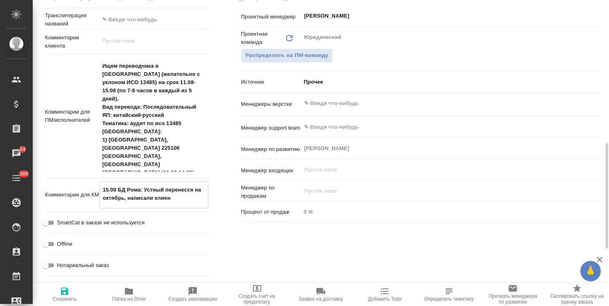
type textarea "x"
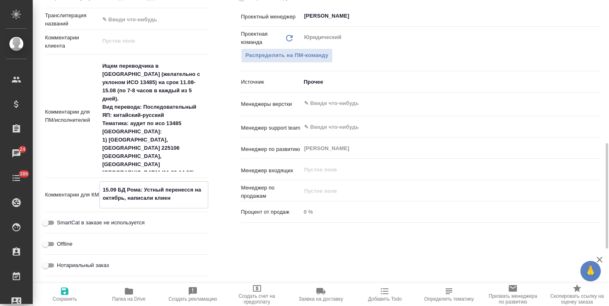
type textarea "15.09 БД Рома: Устный перенесся на октябрь, написали клиент"
type textarea "x"
type textarea "15.09 БД Рома: Устный перенесся на октябрь, написали клиенту"
type textarea "x"
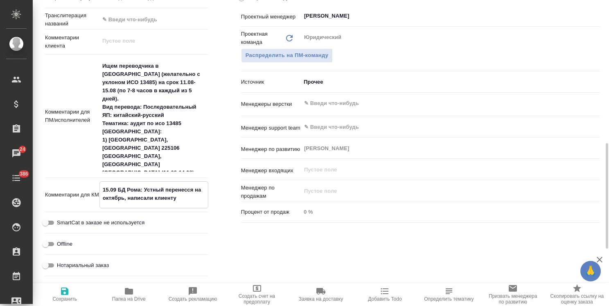
type textarea "x"
type textarea "15.09 БД Рома: Устный перенесся на октябрь, написали клиенту"
type textarea "x"
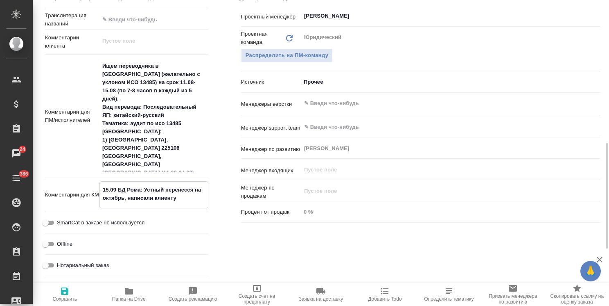
type textarea "x"
type textarea "15.09 БД Рома: Устный перенесся на октябрь, написали клиенту с"
type textarea "x"
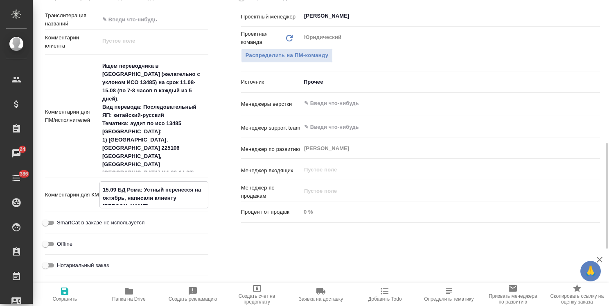
type textarea "x"
type textarea "15.09 БД Рома: Устный перенесся на октябрь, написали клиенту с"
type textarea "x"
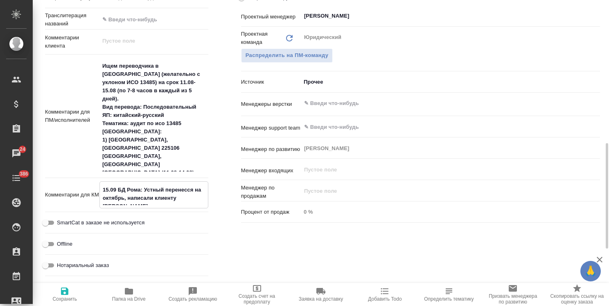
type textarea "15.09 БД Рома: Устный перенесся на октябрь, написали клиенту с у"
type textarea "x"
type textarea "15.09 БД Рома: Устный перенесся на октябрь, написали клиенту с ут"
type textarea "x"
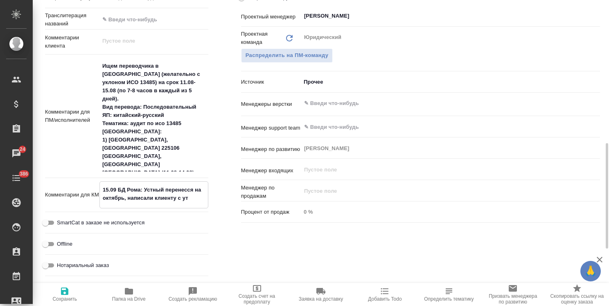
type textarea "x"
type textarea "15.09 БД Рома: Устный перенесся на октябрь, написали клиенту с уто"
type textarea "x"
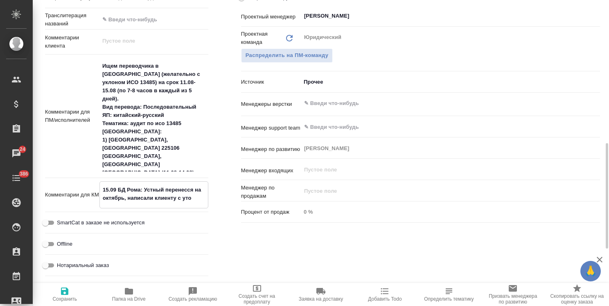
type textarea "15.09 БД Рома: Устный перенесся на октябрь, написали клиенту с уточ"
type textarea "x"
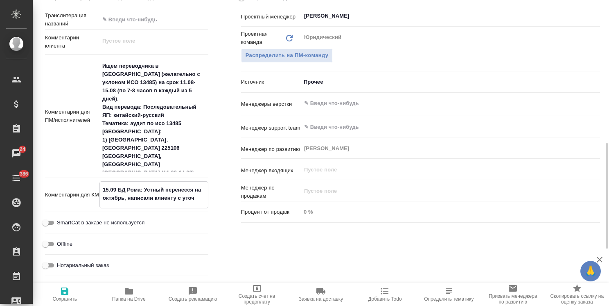
type textarea "x"
type textarea "15.09 БД Рома: Устный перенесся на октябрь, написали клиенту с уточн"
type textarea "x"
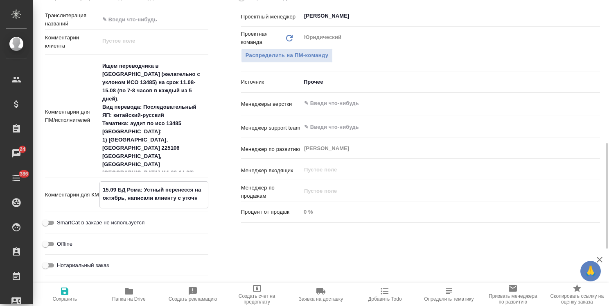
type textarea "15.09 БД Рома: Устный перенесся на октябрь, написали клиенту с уточне"
type textarea "x"
type textarea "15.09 БД Рома: Устный перенесся на октябрь, написали клиенту с уточнен"
type textarea "x"
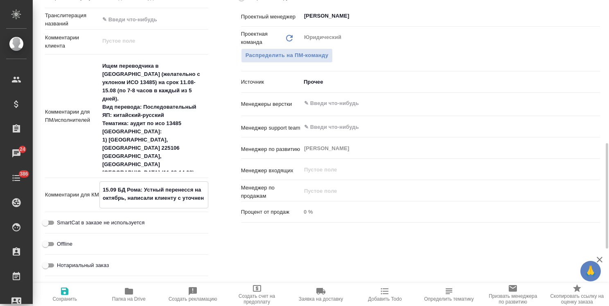
type textarea "x"
type textarea "15.09 БД Рома: Устный перенесся на октябрь, написали клиенту с уточнени"
type textarea "x"
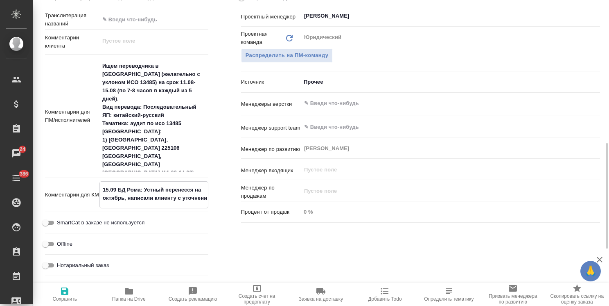
type textarea "x"
type textarea "15.09 БД Рома: Устный перенесся на октябрь, написали клиенту с уточнение"
type textarea "x"
type textarea "15.09 БД Рома: Устный перенесся на октябрь, написали клиенту с уточнением"
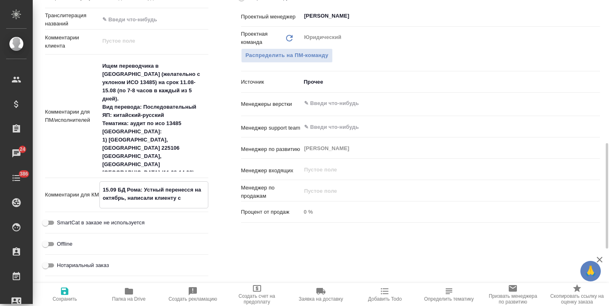
type textarea "x"
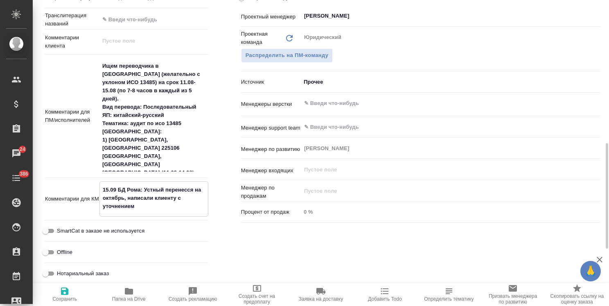
type textarea "15.09 БД Рома: Устный перенесся на октябрь, написали клиенту с уточнением."
type textarea "x"
type textarea "15.09 БД Рома: Устный перенесся на октябрь, написали клиенту с уточнением."
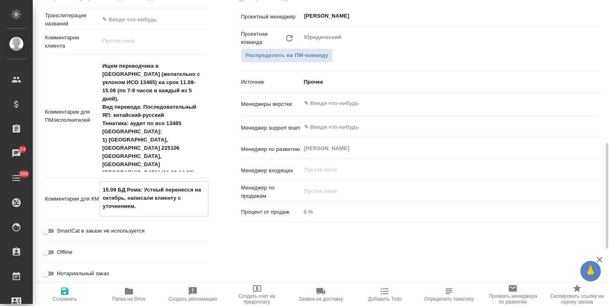
type textarea "x"
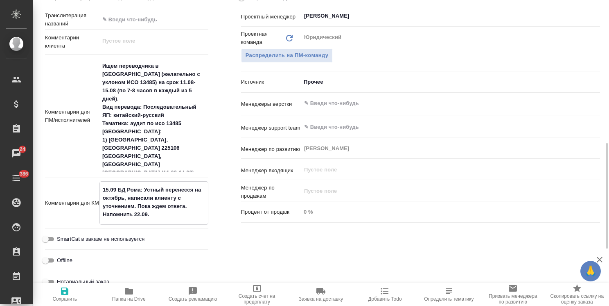
click at [58, 290] on span "Сохранить" at bounding box center [65, 294] width 54 height 16
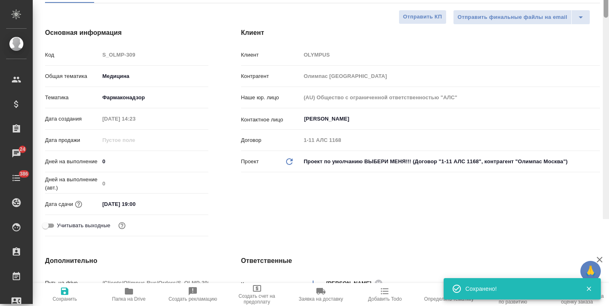
scroll to position [0, 0]
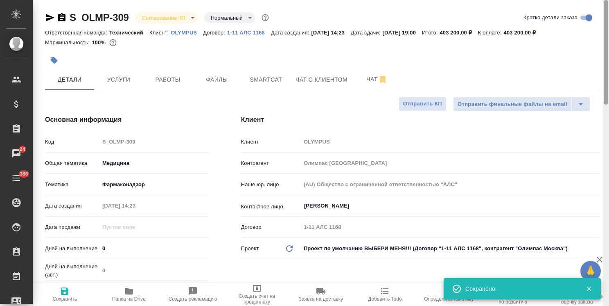
drag, startPoint x: 604, startPoint y: 230, endPoint x: 482, endPoint y: 37, distance: 228.2
click at [597, 57] on div "S_OLMP-309 Согласование КП kpNegotiation Нормальный normal Кратко детали заказа…" at bounding box center [321, 153] width 577 height 306
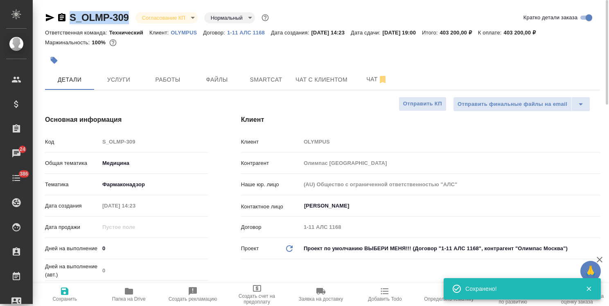
drag, startPoint x: 134, startPoint y: 11, endPoint x: 55, endPoint y: 9, distance: 78.3
copy link "S_OLMP-309"
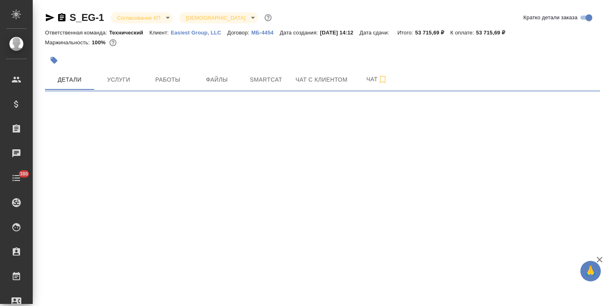
select select "RU"
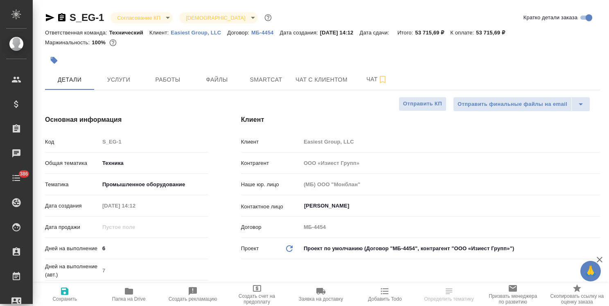
type textarea "x"
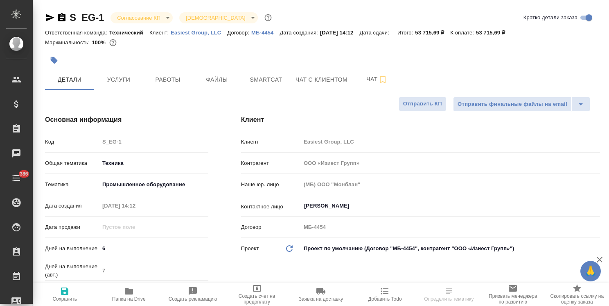
type textarea "x"
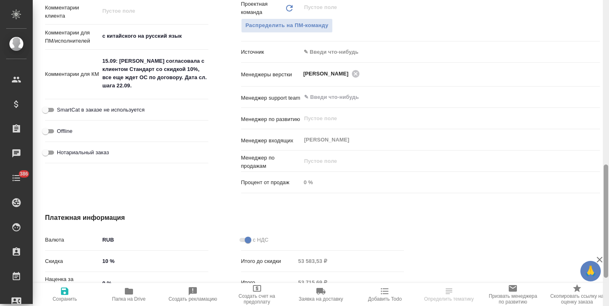
scroll to position [419, 0]
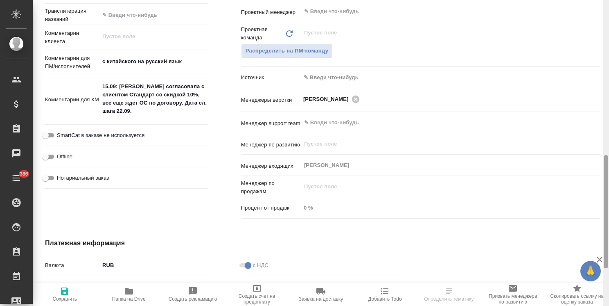
drag, startPoint x: 607, startPoint y: 59, endPoint x: 583, endPoint y: 199, distance: 142.0
click at [583, 199] on div "S_EG-1 Согласование КП kpNegotiation Святая троица holyTrinity Кратко детали за…" at bounding box center [321, 153] width 577 height 306
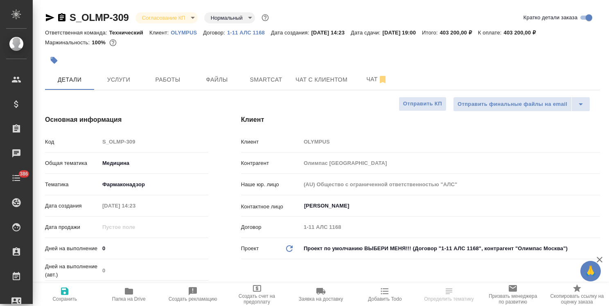
select select "RU"
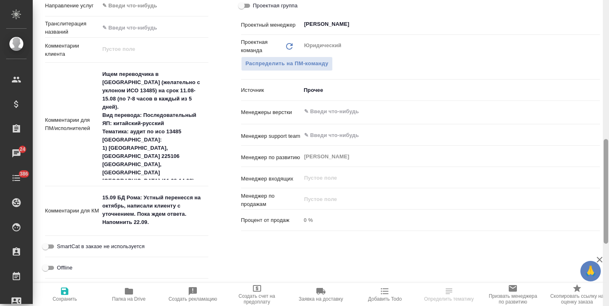
scroll to position [422, 0]
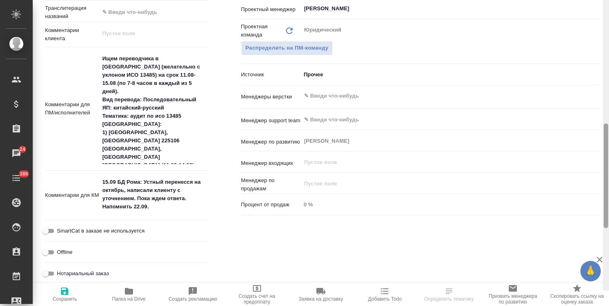
drag, startPoint x: 604, startPoint y: 104, endPoint x: 608, endPoint y: 221, distance: 116.4
click at [608, 221] on div at bounding box center [606, 175] width 5 height 104
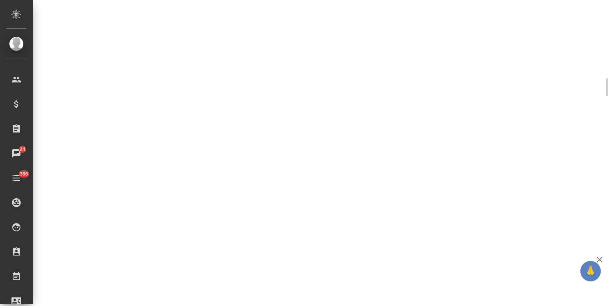
scroll to position [421, 0]
select select "RU"
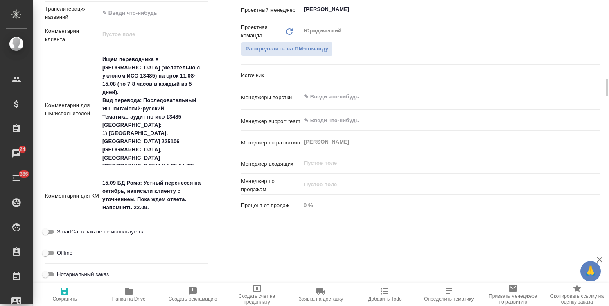
drag, startPoint x: 156, startPoint y: 209, endPoint x: 195, endPoint y: 183, distance: 47.6
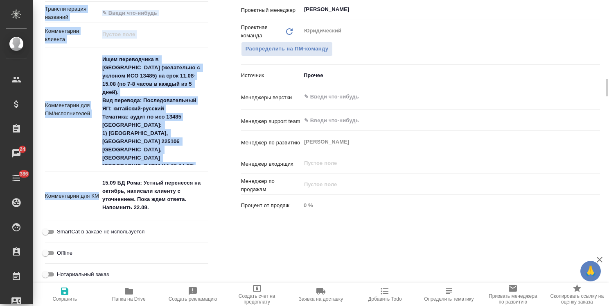
type textarea "x"
click at [181, 201] on textarea "15.09 БД Рома: Устный перенесся на октябрь, написали клиенту с уточнением. Пока…" at bounding box center [154, 195] width 108 height 39
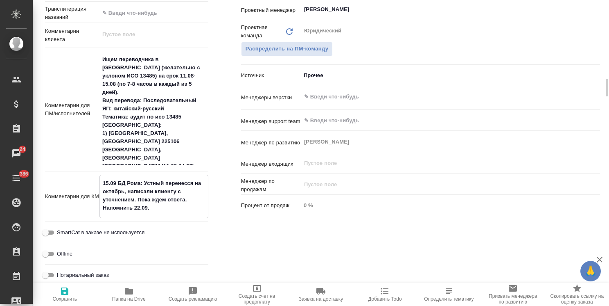
drag, startPoint x: 169, startPoint y: 210, endPoint x: 165, endPoint y: 185, distance: 25.2
click at [165, 184] on textarea "15.09 БД Рома: Устный перенесся на октябрь, написали клиенту с уточнением. Пока…" at bounding box center [154, 195] width 108 height 39
paste textarea "роект переносится на след год"
type textarea "x"
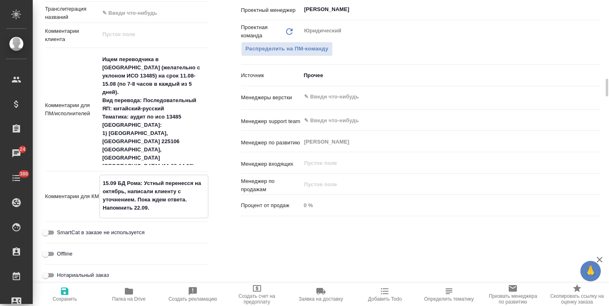
type textarea "15.09 БД Рома: Устный Проект переносится на след год"
type textarea "x"
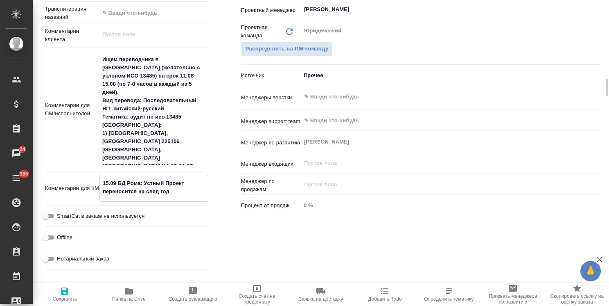
drag, startPoint x: 184, startPoint y: 181, endPoint x: 166, endPoint y: 183, distance: 18.1
click at [166, 183] on textarea "15.09 БД Рома: Устный Проект переносится на след год" at bounding box center [154, 187] width 108 height 22
type textarea "x"
type textarea "15.09 БД Рома: Устный переносится на след год"
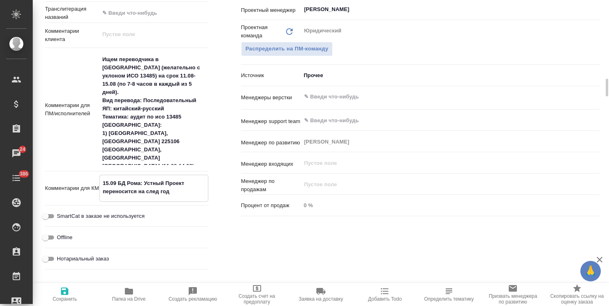
type textarea "x"
click at [147, 191] on textarea "15.09 БД Рома: Устный переносится на след год" at bounding box center [154, 187] width 108 height 22
type textarea "15.09 БД Рома: Устный переносится на след год."
type textarea "x"
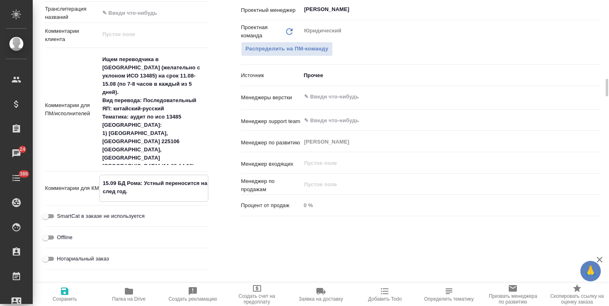
type textarea "x"
type textarea "15.09 БД Рома: Устный переносится на след год."
type textarea "x"
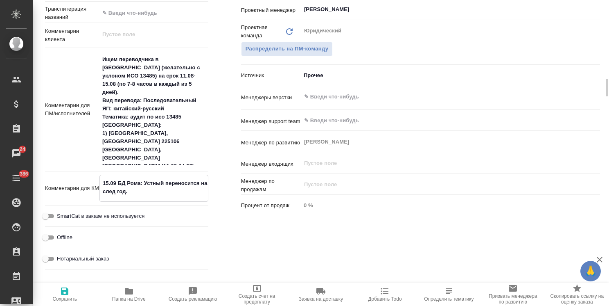
type textarea "15.09 БД Рома: Устный переносится на след год. П"
type textarea "x"
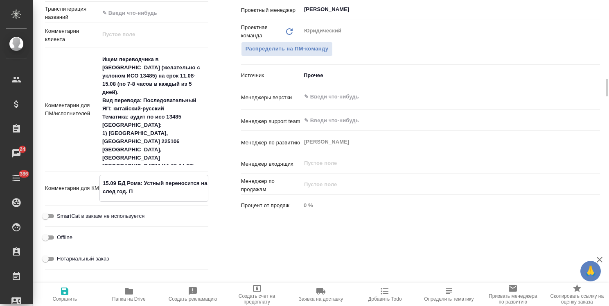
type textarea "x"
type textarea "15.09 БД Рома: Устный переносится на след год. По"
type textarea "x"
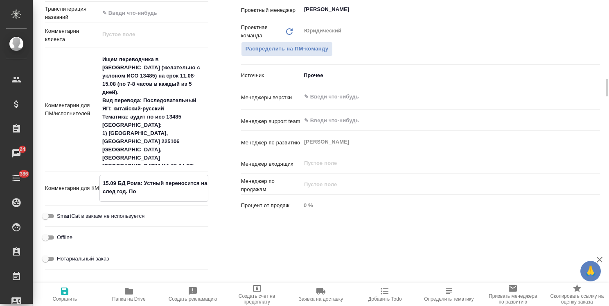
type textarea "15.09 БД Рома: Устный переносится на след год. Пок"
type textarea "x"
type textarea "15.09 БД Рома: Устный переносится на след год. Пока"
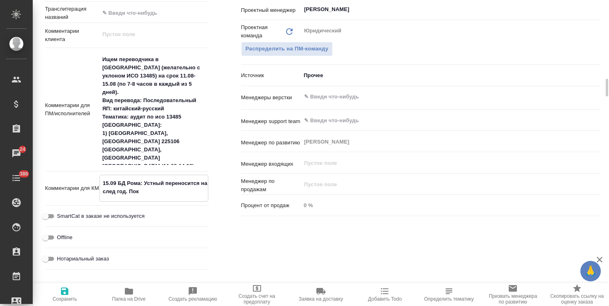
type textarea "x"
type textarea "15.09 БД Рома: Устный переносится на след год. Пока"
type textarea "x"
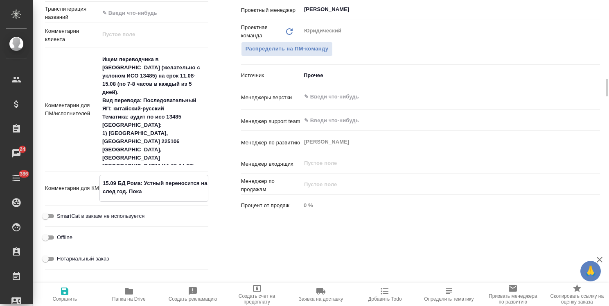
type textarea "x"
type textarea "15.09 БД Рома: Устный переносится на след год. Пока у"
type textarea "x"
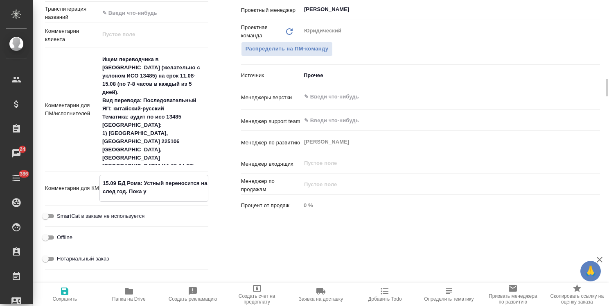
type textarea "x"
type textarea "15.09 БД Рома: Устный переносится на след год. Пока ув"
type textarea "x"
type textarea "15.09 БД Рома: Устный переносится на след год. Пока уво"
type textarea "x"
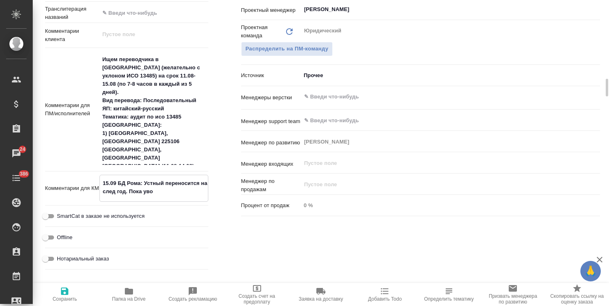
type textarea "x"
type textarea "15.09 БД Рома: Устный переносится на след год. Пока увод"
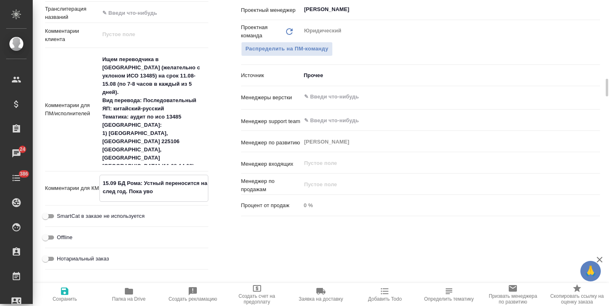
type textarea "x"
type textarea "15.09 БД Рома: Устный переносится на след год. Пока уводи"
type textarea "x"
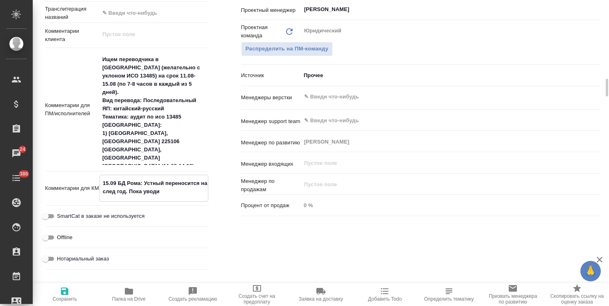
type textarea "x"
type textarea "15.09 БД Рома: Устный переносится на след год. Пока уводим"
type textarea "x"
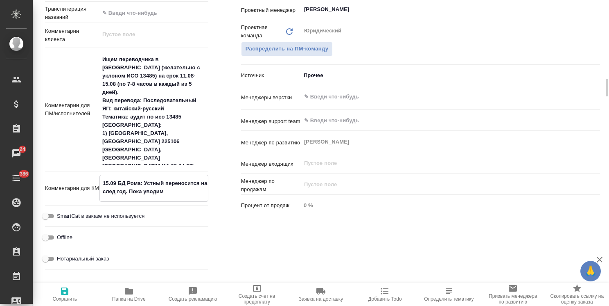
type textarea "x"
type textarea "15.09 БД Рома: Устный переносится на след год. Пока уводим"
type textarea "x"
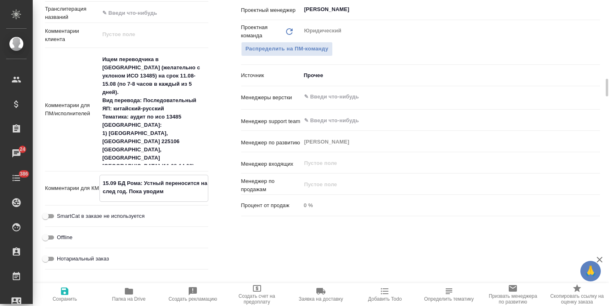
type textarea "15.09 БД Рома: Устный переносится на след год. Пока уводим в"
type textarea "x"
type textarea "15.09 БД Рома: Устный переносится на след год. Пока уводим в"
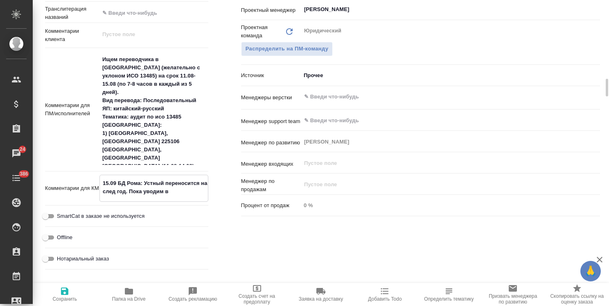
type textarea "x"
type textarea "15.09 БД Рома: Устный переносится на след год. Пока уводим в о"
type textarea "x"
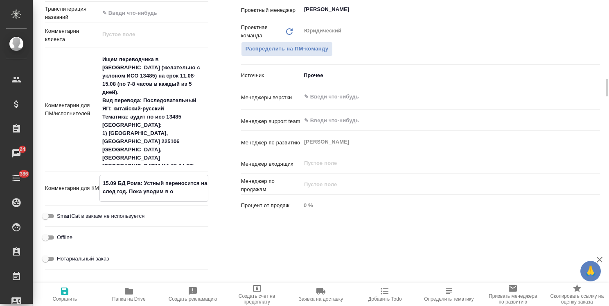
type textarea "x"
type textarea "15.09 БД Рома: Устный переносится на след год. Пока уводим в от"
type textarea "x"
type textarea "15.09 БД Рома: Устный переносится на след год. Пока уводим в отм"
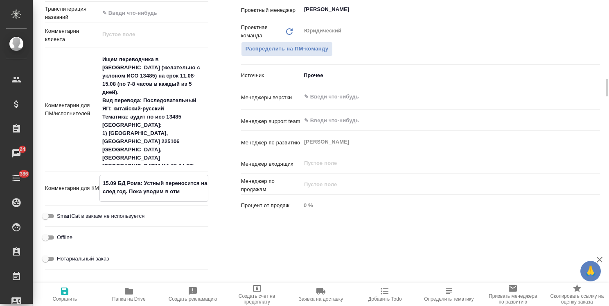
type textarea "x"
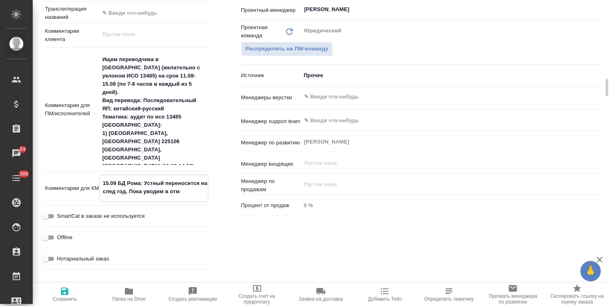
type textarea "15.09 БД Рома: Устный переносится на след год. Пока уводим в отме"
type textarea "x"
type textarea "15.09 БД Рома: Устный переносится на след год. Пока уводим в отмен"
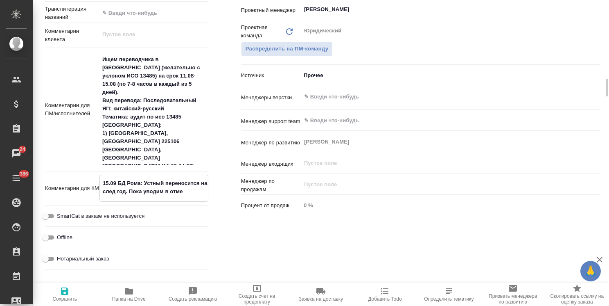
type textarea "x"
type textarea "15.09 БД Рома: Устный переносится на след год. Пока уводим в отмену"
type textarea "x"
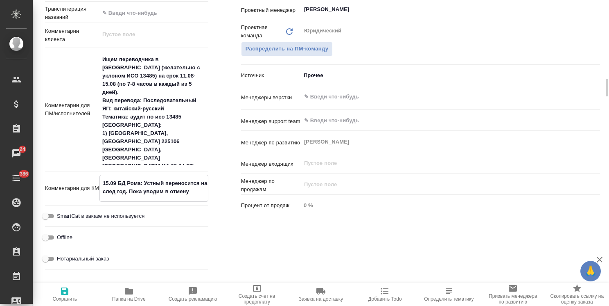
type textarea "15.09 БД Рома: Устный переносится на след год. Пока уводим в отмену,"
type textarea "x"
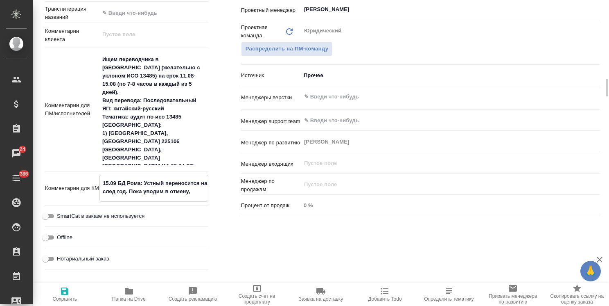
type textarea "x"
type textarea "15.09 БД Рома: Устный переносится на след год. Пока уводим в отмену,"
type textarea "x"
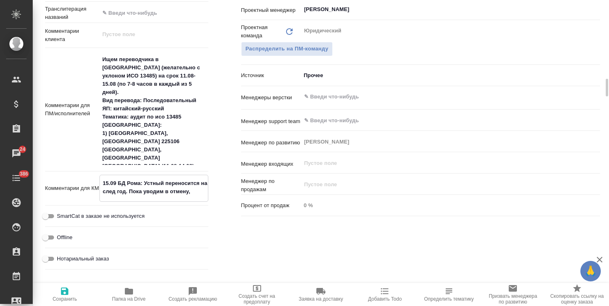
type textarea "15.09 БД Рома: Устный переносится на след год. Пока уводим в отмену, п"
type textarea "x"
type textarea "15.09 БД Рома: Устный переносится на след год. Пока уводим в отмену, пр"
type textarea "x"
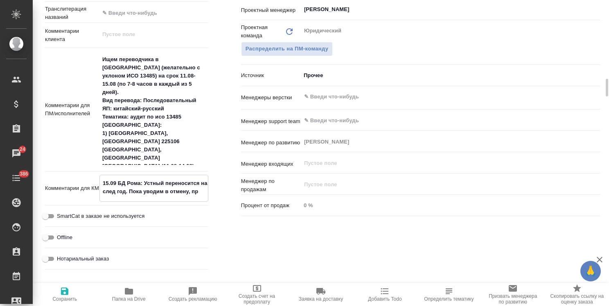
type textarea "x"
type textarea "15.09 БД Рома: Устный переносится на след год. Пока уводим в отмену, при"
type textarea "x"
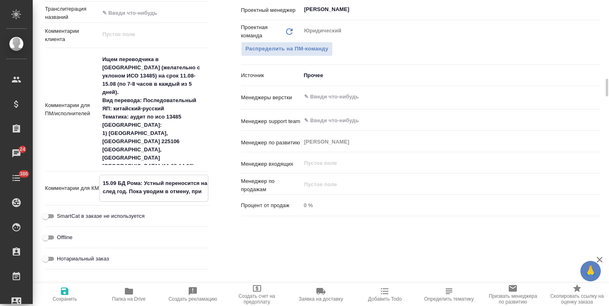
type textarea "x"
type textarea "15.09 БД Рома: Устный переносится на след год. Пока уводим в отмену, при"
type textarea "x"
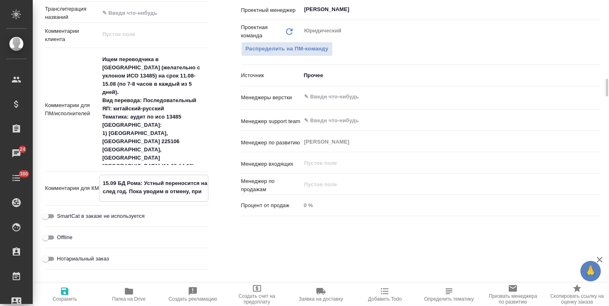
type textarea "x"
type textarea "15.09 БД Рома: Устный переносится на след год. Пока уводим в отмену, при н"
type textarea "x"
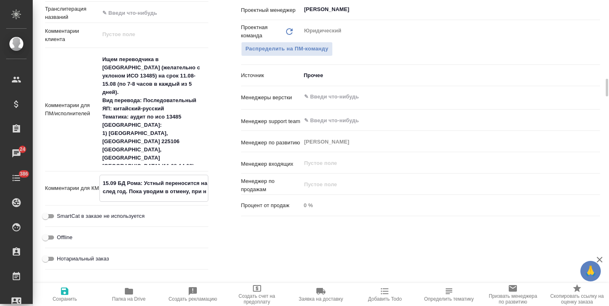
type textarea "15.09 БД Рома: Устный переносится на след год. Пока уводим в отмену, при не"
type textarea "x"
type textarea "15.09 БД Рома: Устный переносится на след год. Пока уводим в отмену, при нео"
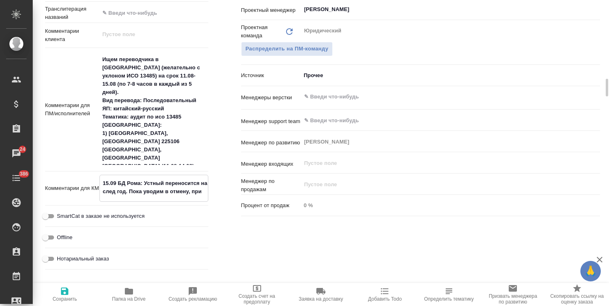
type textarea "x"
type textarea "15.09 БД Рома: Устный переносится на след год. Пока уводим в отмену, при необ"
type textarea "x"
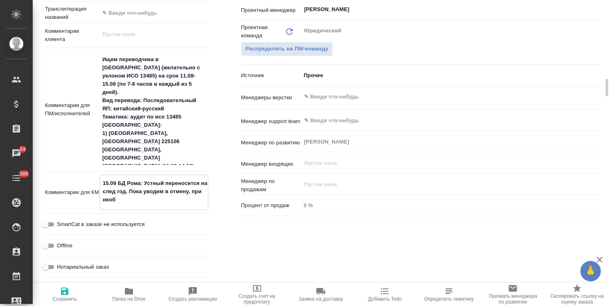
type textarea "x"
type textarea "15.09 БД Рома: Устный переносится на след год. Пока уводим в отмену, при необх"
type textarea "x"
type textarea "15.09 БД Рома: Устный переносится на след год. Пока уводим в отмену, при необхо"
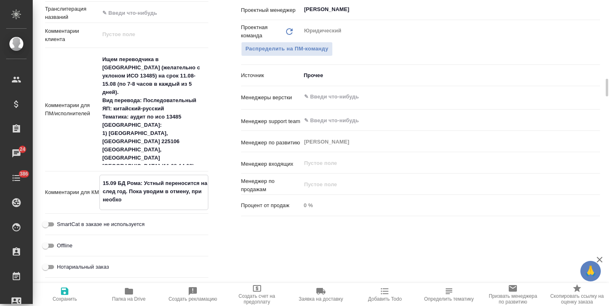
type textarea "x"
type textarea "15.09 БД Рома: Устный переносится на след год. Пока уводим в отмену, при необход"
type textarea "x"
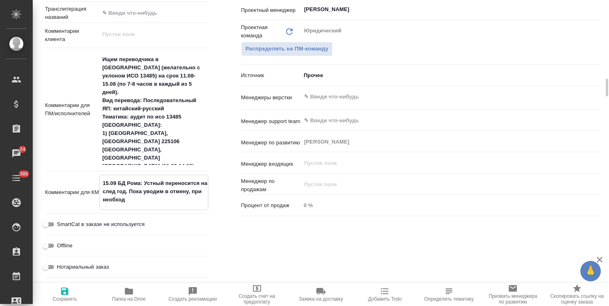
type textarea "x"
type textarea "15.09 БД Рома: Устный переносится на след год. Пока уводим в отмену, при необхо…"
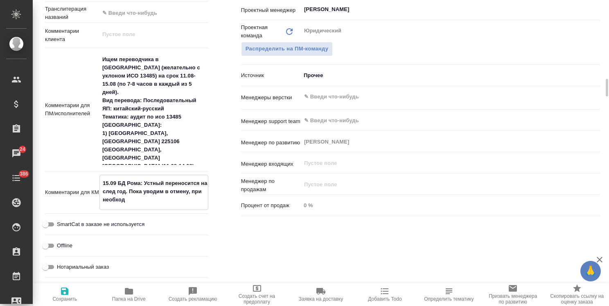
type textarea "x"
type textarea "15.09 БД Рома: Устный переносится на след год. Пока уводим в отмену, при необхо…"
type textarea "x"
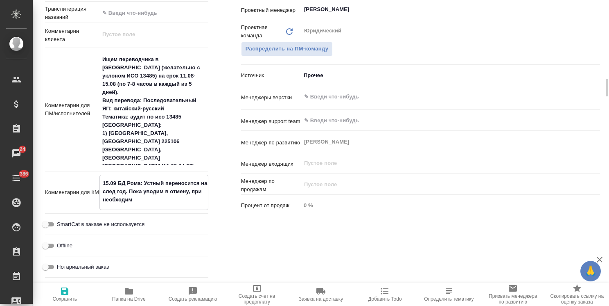
type textarea "15.09 БД Рома: Устный переносится на след год. Пока уводим в отмену, при необхо…"
type textarea "x"
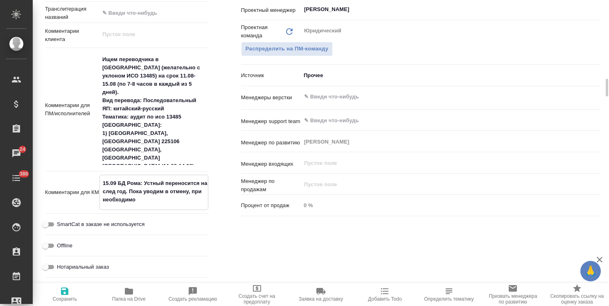
type textarea "x"
type textarea "15.09 БД Рома: Устный переносится на след год. Пока уводим в отмену, при необхо…"
type textarea "x"
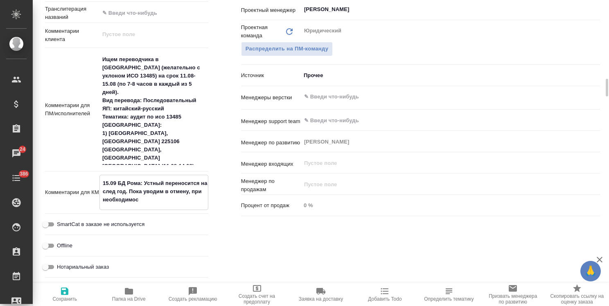
type textarea "15.09 БД Рома: Устный переносится на след год. Пока уводим в отмену, при необхо…"
type textarea "x"
type textarea "15.09 БД Рома: Устный переносится на след год. Пока уводим в отмену, при необхо…"
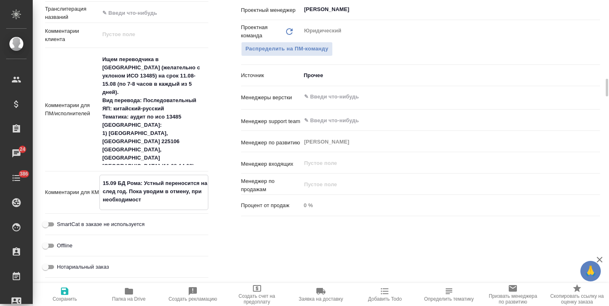
type textarea "x"
type textarea "15.09 БД Рома: Устный переносится на след год. Пока уводим в отмену, при необхо…"
type textarea "x"
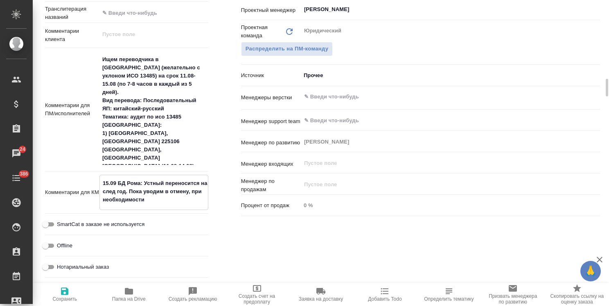
type textarea "x"
type textarea "15.09 БД Рома: Устный переносится на след год. Пока уводим в отмену, при необхо…"
type textarea "x"
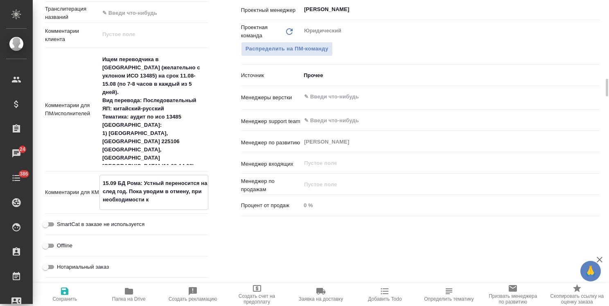
type textarea "x"
type textarea "15.09 БД Рома: Устный переносится на след год. Пока уводим в отмену, при необхо…"
type textarea "x"
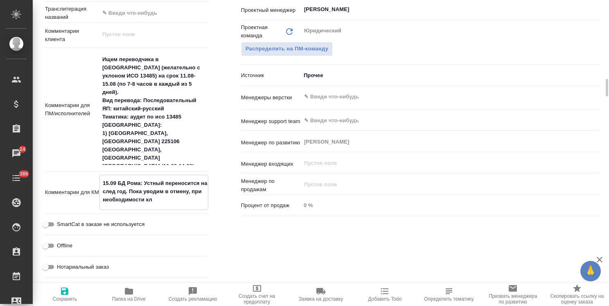
type textarea "15.09 БД Рома: Устный переносится на след год. Пока уводим в отмену, при необхо…"
type textarea "x"
type textarea "15.09 БД Рома: Устный переносится на след год. Пока уводим в отмену, при необхо…"
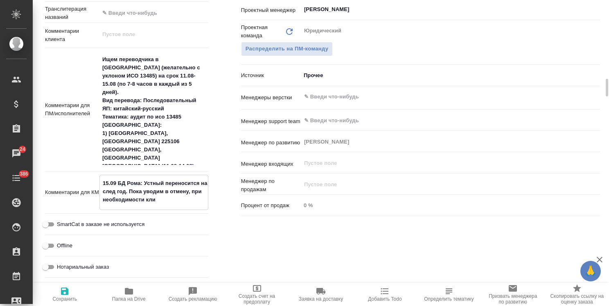
type textarea "x"
type textarea "15.09 БД Рома: Устный переносится на след год. Пока уводим в отмену, при необхо…"
click at [66, 292] on icon "button" at bounding box center [65, 291] width 10 height 10
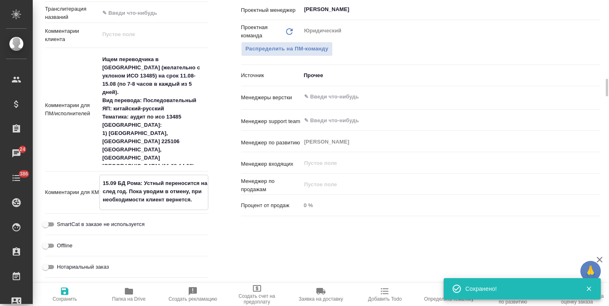
drag, startPoint x: 143, startPoint y: 183, endPoint x: 118, endPoint y: 184, distance: 25.0
click at [118, 184] on textarea "15.09 БД Рома: Устный переносится на след год. Пока уводим в отмену, при необхо…" at bounding box center [154, 191] width 108 height 30
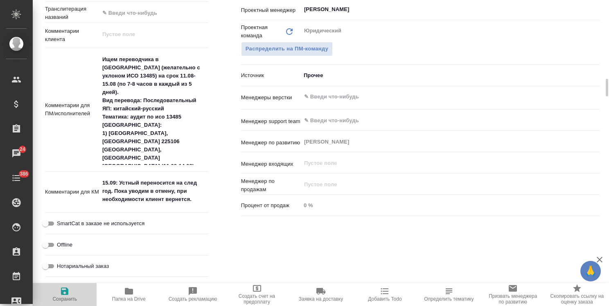
click at [68, 288] on icon "button" at bounding box center [65, 291] width 10 height 10
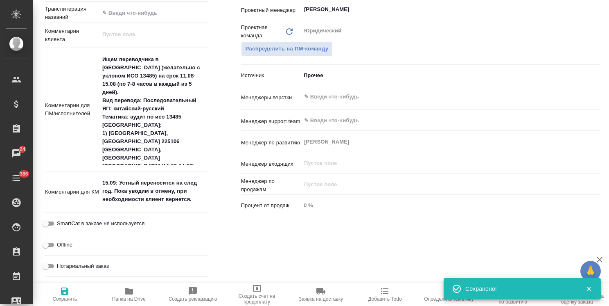
scroll to position [517, 0]
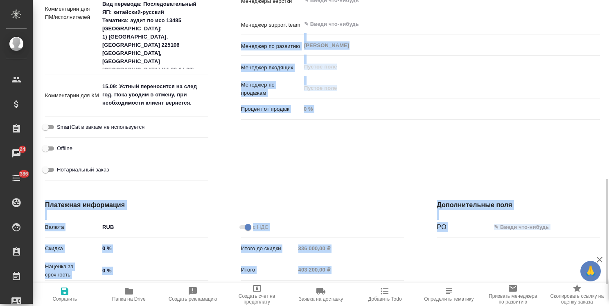
drag, startPoint x: 609, startPoint y: 91, endPoint x: 612, endPoint y: 17, distance: 73.8
click at [609, 17] on html "🙏 .cls-1 fill:#fff; AWATERA Usmanova Olga Клиенты Спецификации Заказы 24 Чаты 3…" at bounding box center [304, 153] width 609 height 306
click at [562, 124] on div "Ответственные Клиентские менеджеры Усманова Ольга ​ Ответственная команда Обнов…" at bounding box center [421, 4] width 392 height 391
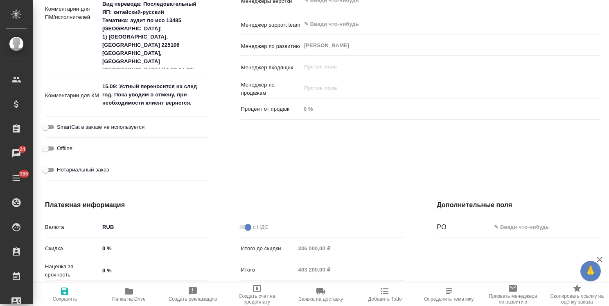
click at [193, 96] on textarea "15.09: Устный переносится на след год. Пока уводим в отмену, при необходимости …" at bounding box center [154, 94] width 109 height 30
drag, startPoint x: 198, startPoint y: 109, endPoint x: 120, endPoint y: 81, distance: 83.0
click at [120, 81] on textarea "15.09: Устный переносится на след год. Пока уводим в отмену, при необходимости …" at bounding box center [154, 95] width 108 height 30
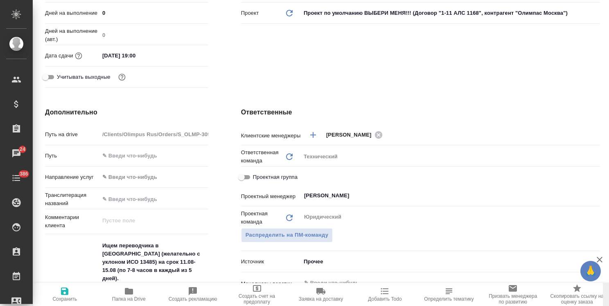
scroll to position [0, 0]
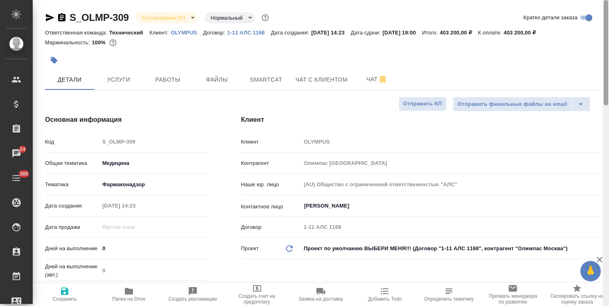
drag, startPoint x: 605, startPoint y: 228, endPoint x: 603, endPoint y: 25, distance: 203.2
click at [609, 29] on html "🙏 .cls-1 fill:#fff; AWATERA Usmanova Olga Клиенты Спецификации Заказы 24 Чаты 3…" at bounding box center [304, 153] width 609 height 306
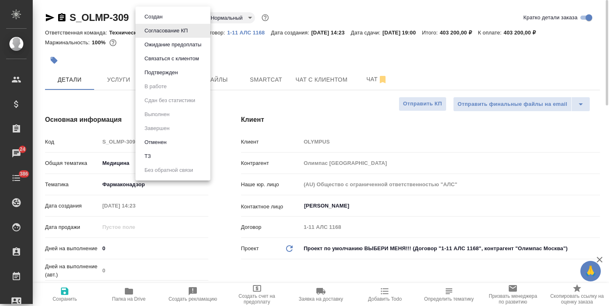
click at [156, 13] on body "🙏 .cls-1 fill:#fff; AWATERA Usmanova Olga Клиенты Спецификации Заказы 24 Чаты 3…" at bounding box center [304, 153] width 609 height 306
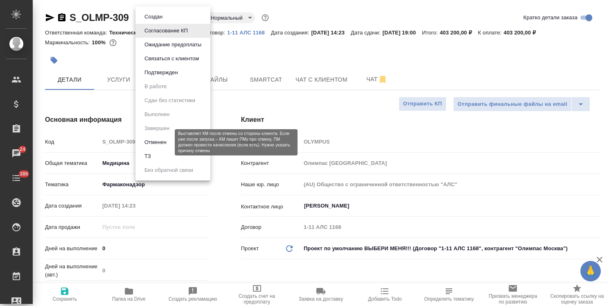
click at [159, 142] on button "Отменен" at bounding box center [155, 142] width 27 height 9
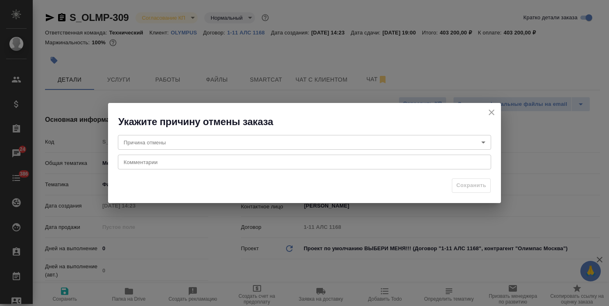
click at [188, 147] on body "🙏 .cls-1 fill:#fff; AWATERA Usmanova Olga Клиенты Спецификации Заказы 24 Чаты 3…" at bounding box center [304, 153] width 609 height 306
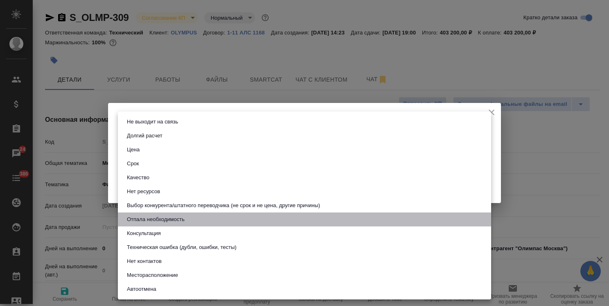
click at [157, 218] on button "Отпала необходимость" at bounding box center [156, 219] width 63 height 9
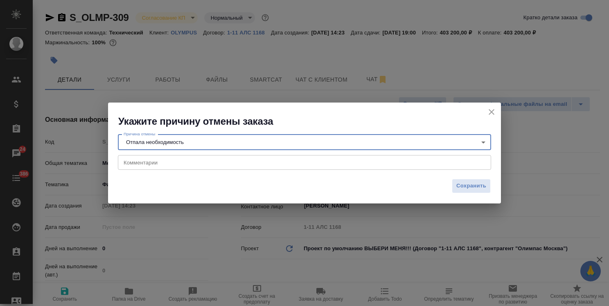
click at [151, 160] on textarea at bounding box center [305, 162] width 362 height 6
paste textarea "Устный переносится на след год. Пока уводим в отмену, при необходимости клиент …"
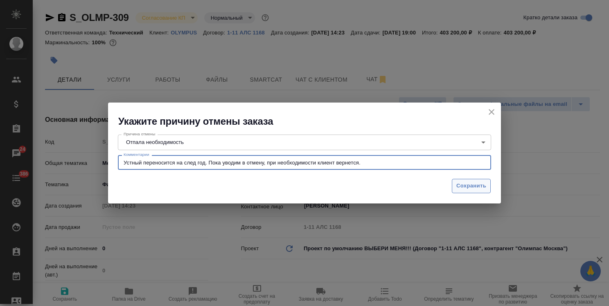
click at [476, 189] on span "Сохранить" at bounding box center [472, 185] width 30 height 9
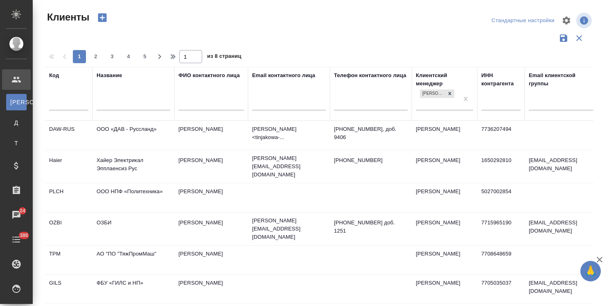
select select "RU"
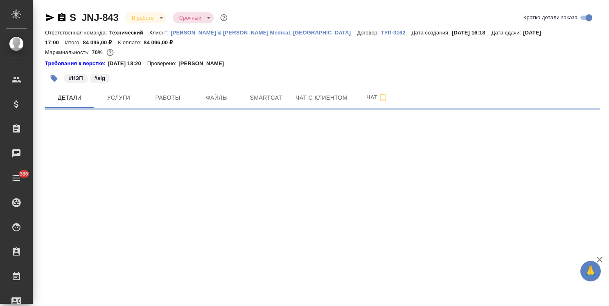
select select "RU"
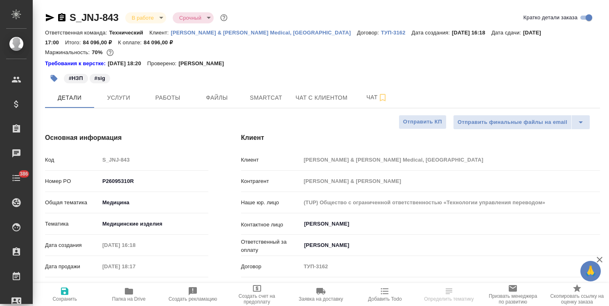
type textarea "x"
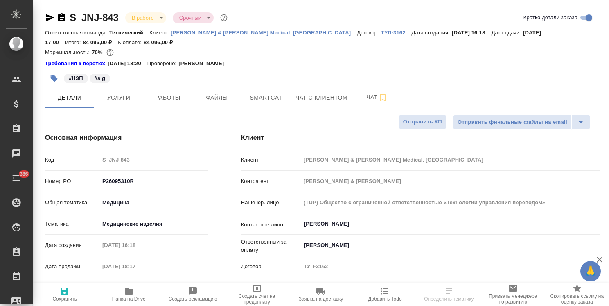
type textarea "x"
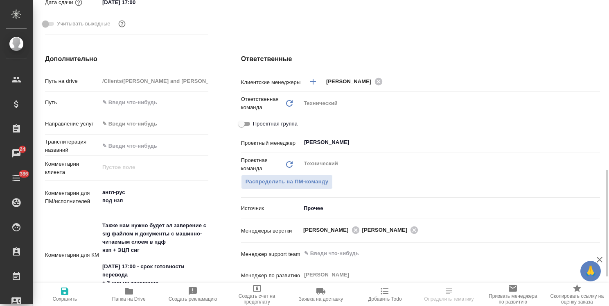
scroll to position [369, 0]
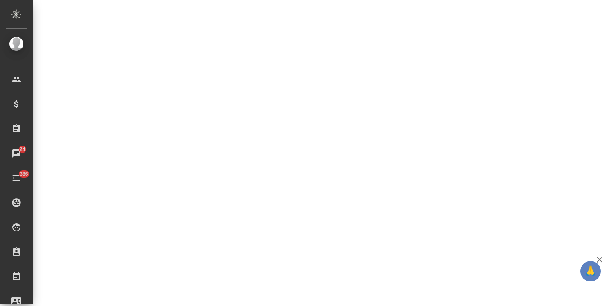
select select "RU"
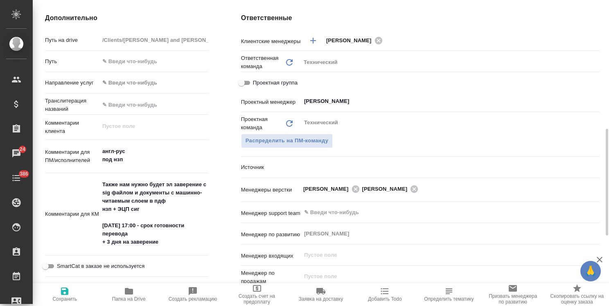
type textarea "x"
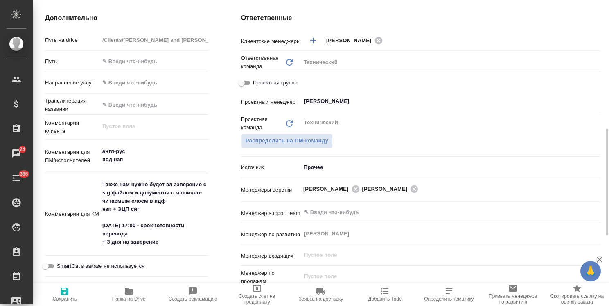
type textarea "x"
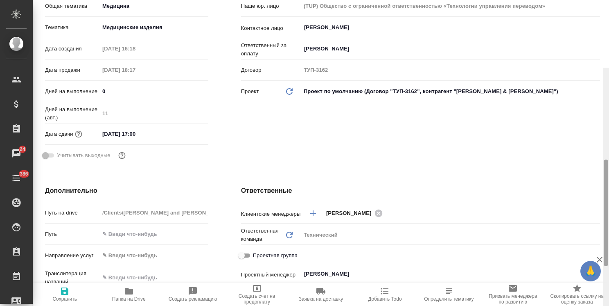
scroll to position [189, 0]
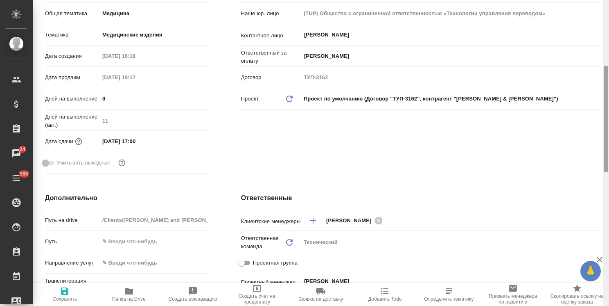
drag, startPoint x: 605, startPoint y: 184, endPoint x: 609, endPoint y: 121, distance: 62.8
click at [609, 121] on div at bounding box center [606, 153] width 6 height 306
type textarea "x"
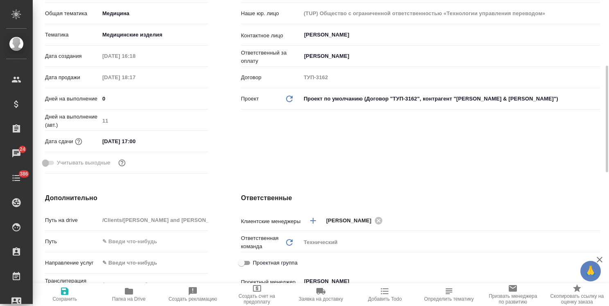
type textarea "x"
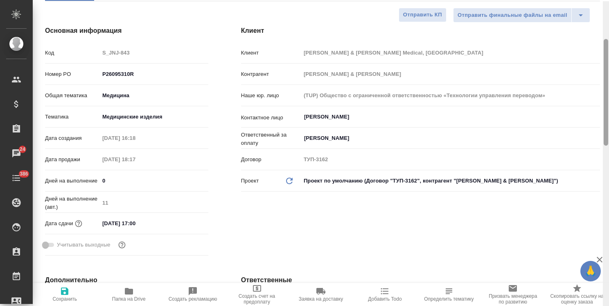
scroll to position [4, 0]
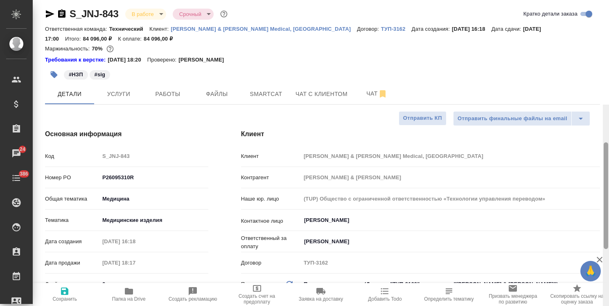
drag, startPoint x: 606, startPoint y: 119, endPoint x: 410, endPoint y: 86, distance: 198.9
click at [582, 48] on div "S_JNJ-843 В работе inProgress Срочный urgent Кратко детали заказа Ответственная…" at bounding box center [321, 153] width 577 height 306
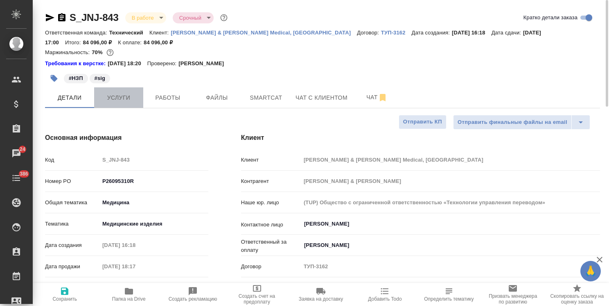
click at [121, 97] on span "Услуги" at bounding box center [118, 98] width 39 height 10
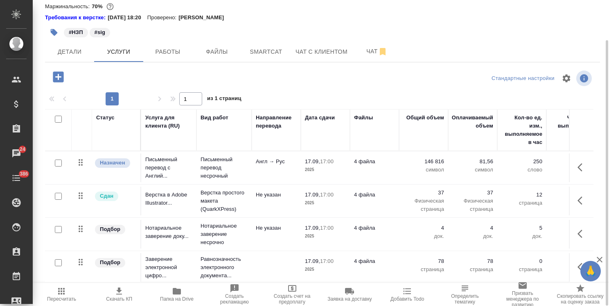
scroll to position [4, 0]
